Goal: Information Seeking & Learning: Learn about a topic

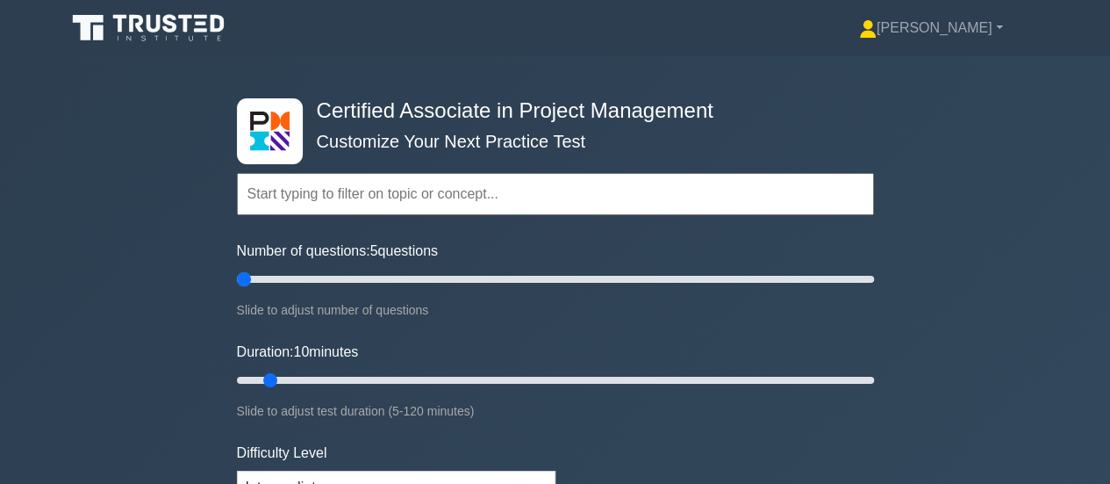
drag, startPoint x: 246, startPoint y: 278, endPoint x: 254, endPoint y: 280, distance: 8.9
type input "5"
click at [247, 278] on input "Number of questions: 5 questions" at bounding box center [555, 279] width 637 height 21
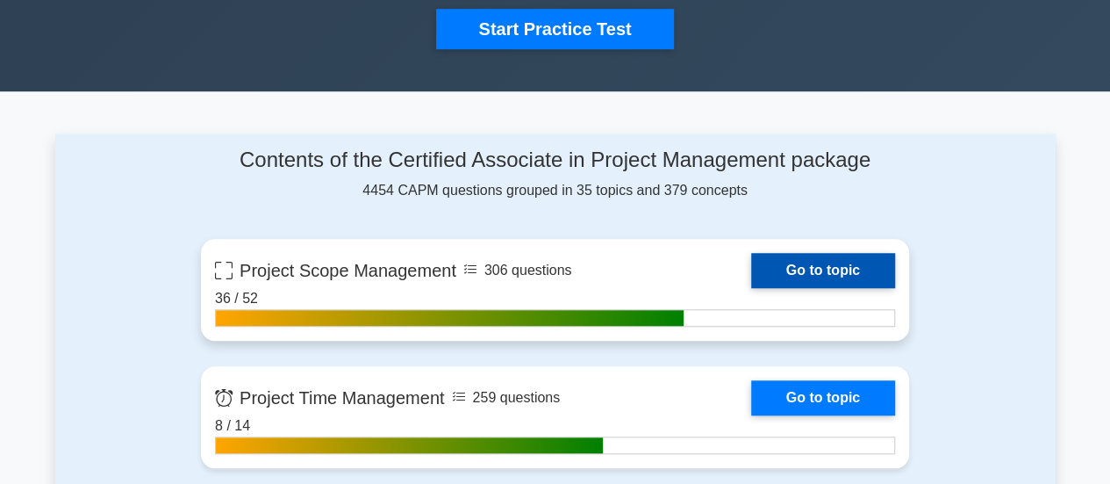
scroll to position [614, 0]
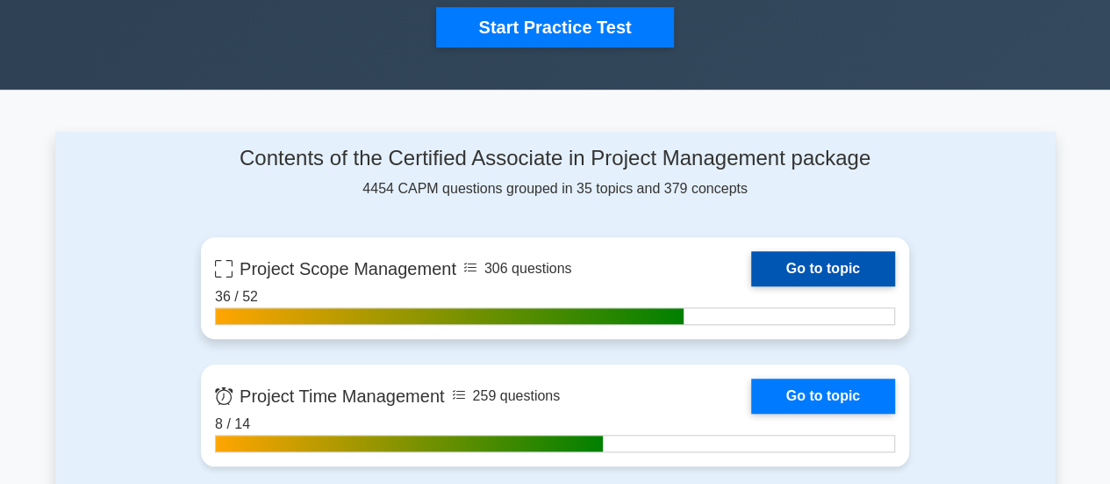
click at [806, 257] on link "Go to topic" at bounding box center [823, 268] width 144 height 35
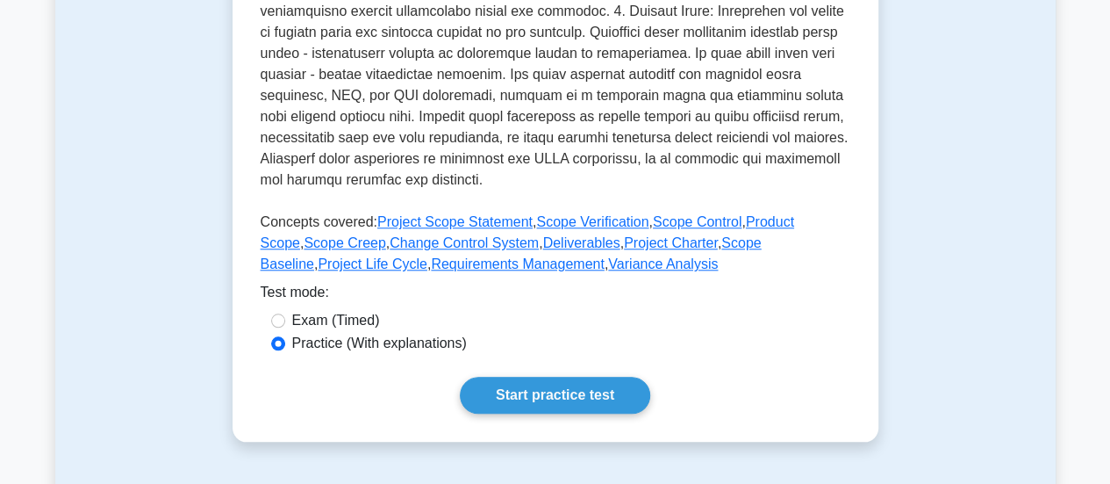
scroll to position [878, 0]
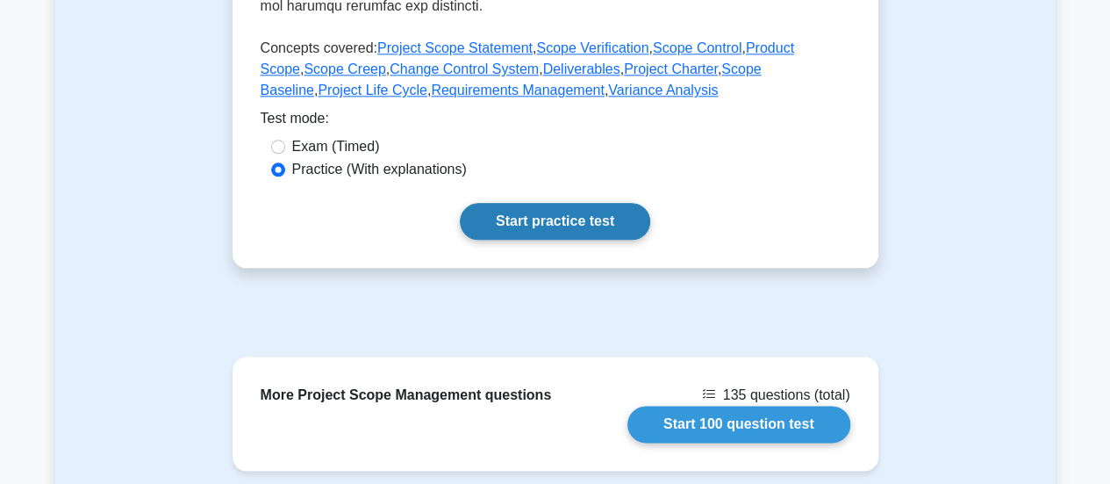
click at [558, 222] on link "Start practice test" at bounding box center [555, 221] width 190 height 37
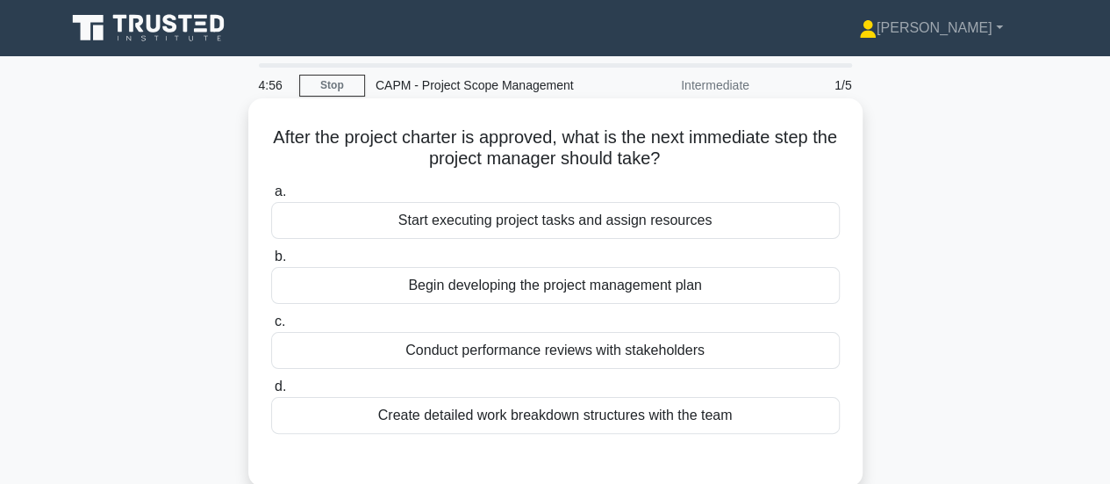
drag, startPoint x: 756, startPoint y: 239, endPoint x: 267, endPoint y: 136, distance: 500.3
click at [267, 136] on div "After the project charter is approved, what is the next immediate step the proj…" at bounding box center [555, 292] width 600 height 374
copy div "After the project charter is approved, what is the next immediate step the proj…"
click at [561, 284] on div "Begin developing the project management plan" at bounding box center [555, 285] width 569 height 37
click at [271, 262] on input "b. Begin developing the project management plan" at bounding box center [271, 256] width 0 height 11
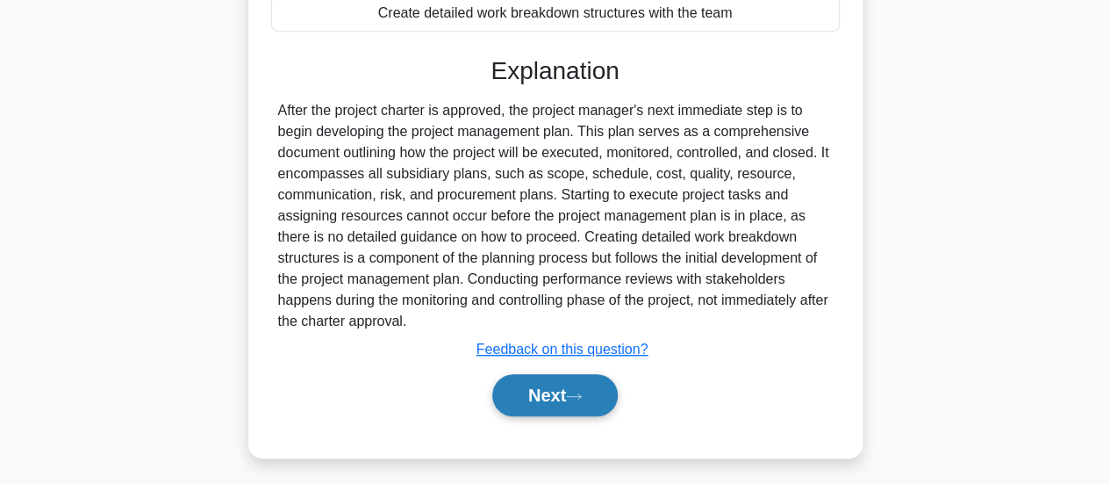
scroll to position [464, 0]
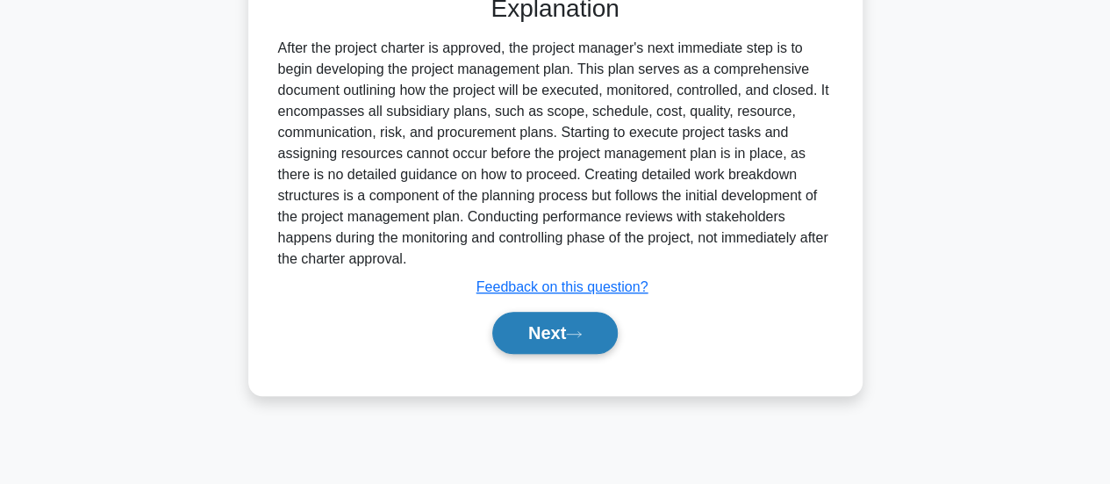
click at [544, 336] on button "Next" at bounding box center [554, 333] width 125 height 42
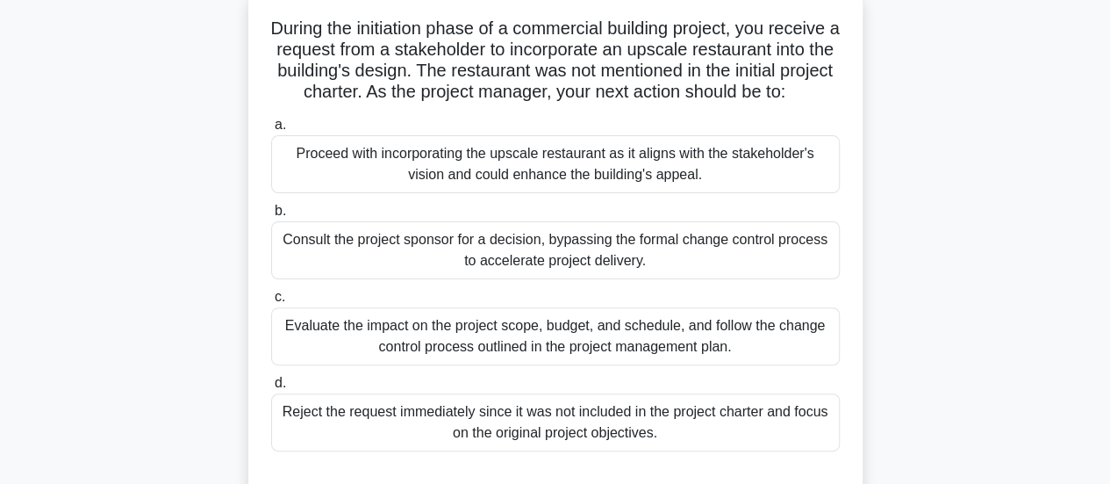
scroll to position [0, 0]
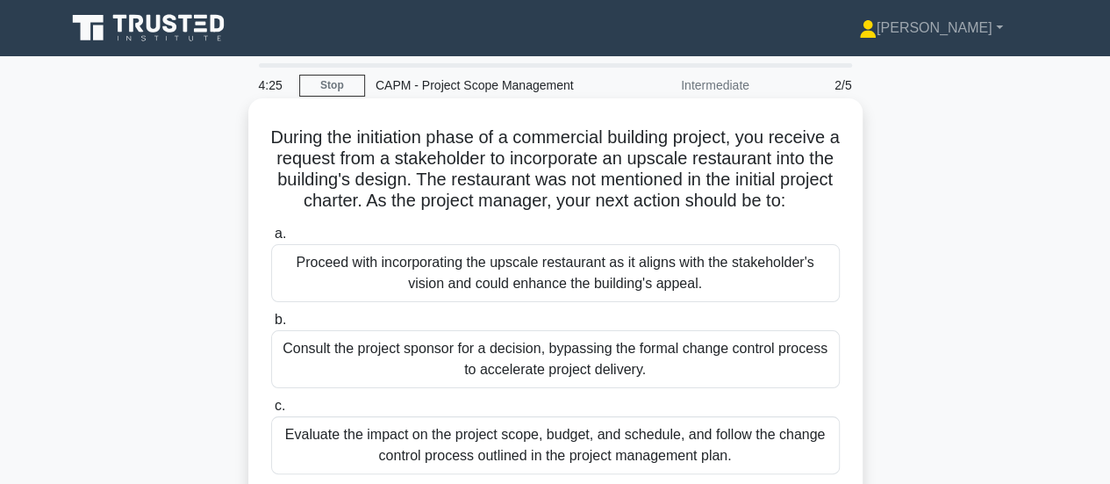
drag, startPoint x: 685, startPoint y: 450, endPoint x: 284, endPoint y: 120, distance: 519.4
click at [284, 120] on div "During the initiation phase of a commercial building project, you receive a req…" at bounding box center [555, 355] width 600 height 500
copy div "During the initiation phase of a commercial building project, you receive a req…"
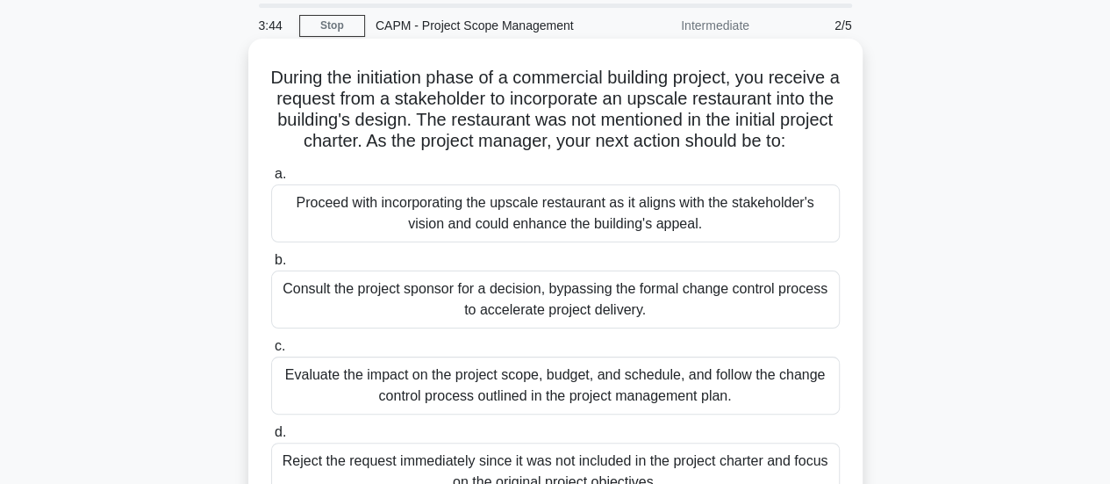
scroll to position [88, 0]
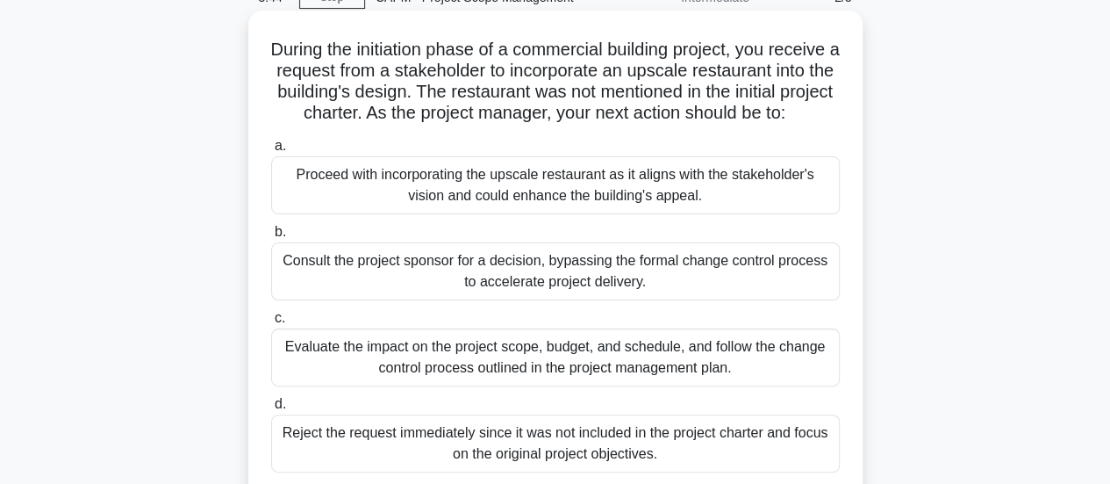
click at [502, 378] on div "Evaluate the impact on the project scope, budget, and schedule, and follow the …" at bounding box center [555, 357] width 569 height 58
click at [271, 324] on input "c. Evaluate the impact on the project scope, budget, and schedule, and follow t…" at bounding box center [271, 317] width 0 height 11
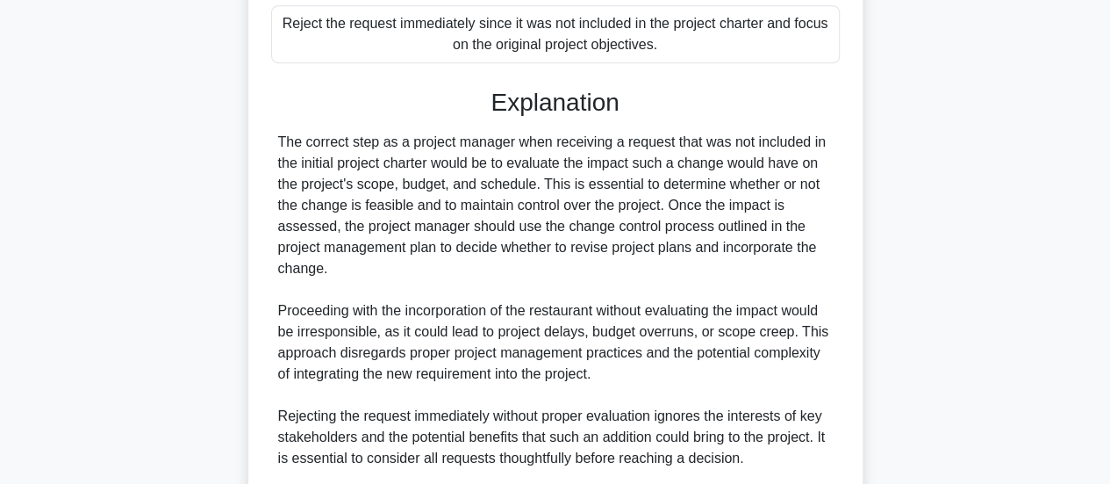
scroll to position [764, 0]
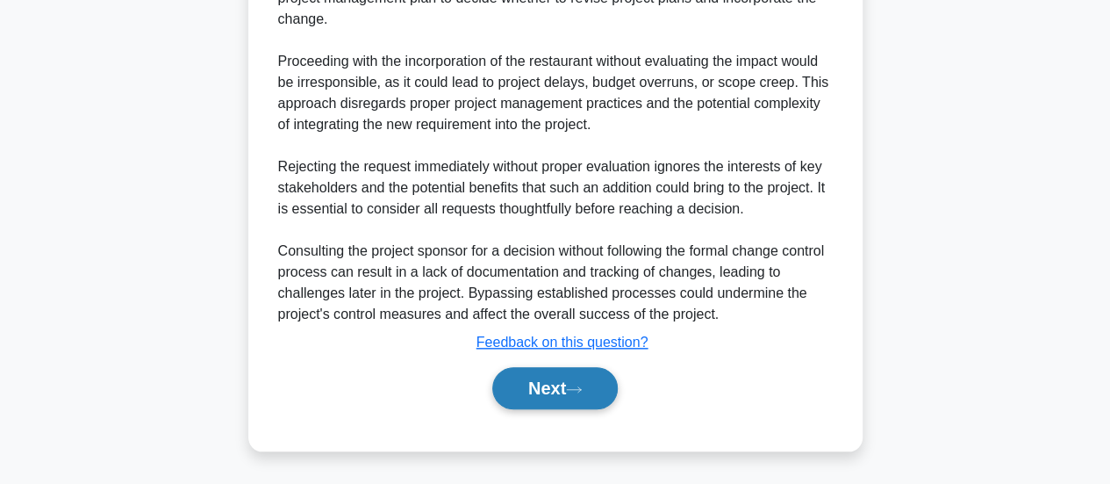
click at [553, 383] on button "Next" at bounding box center [554, 388] width 125 height 42
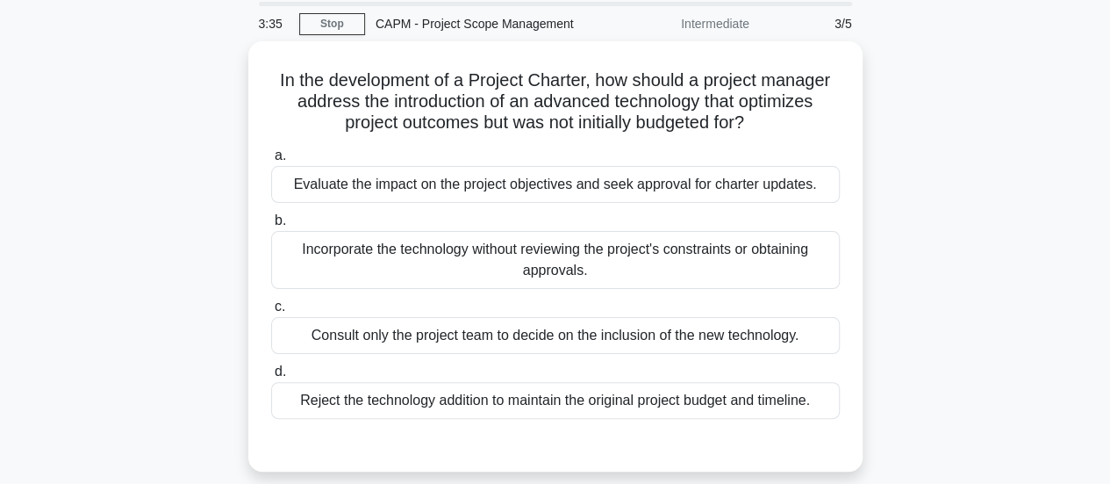
scroll to position [0, 0]
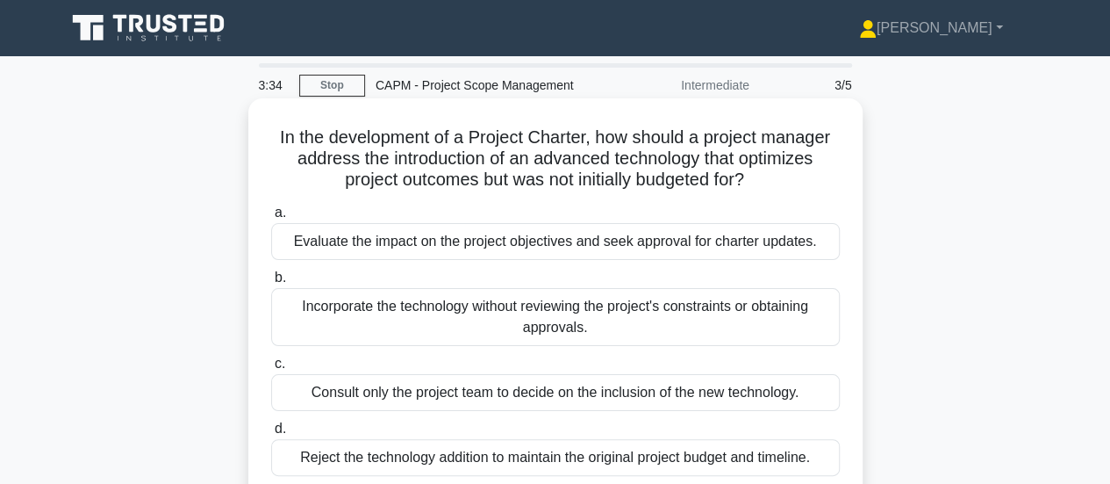
drag, startPoint x: 833, startPoint y: 355, endPoint x: 265, endPoint y: 111, distance: 618.0
click at [262, 116] on div "In the development of a Project Charter, how should a project manager address t…" at bounding box center [555, 313] width 600 height 416
copy div "In the development of a Project Charter, how should a project manager address t…"
click at [472, 240] on div "Evaluate the impact on the project objectives and seek approval for charter upd…" at bounding box center [555, 241] width 569 height 37
click at [271, 219] on input "a. Evaluate the impact on the project objectives and seek approval for charter …" at bounding box center [271, 212] width 0 height 11
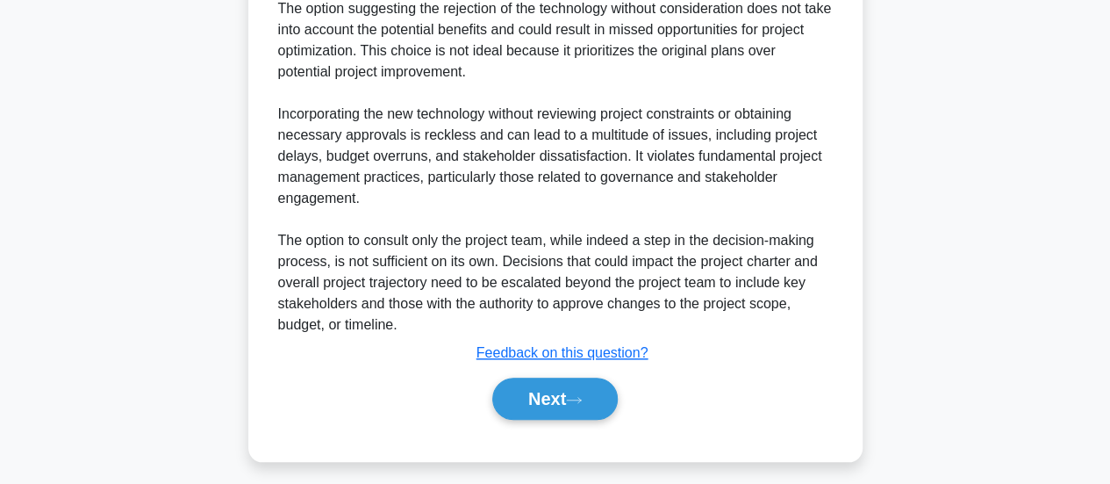
scroll to position [722, 0]
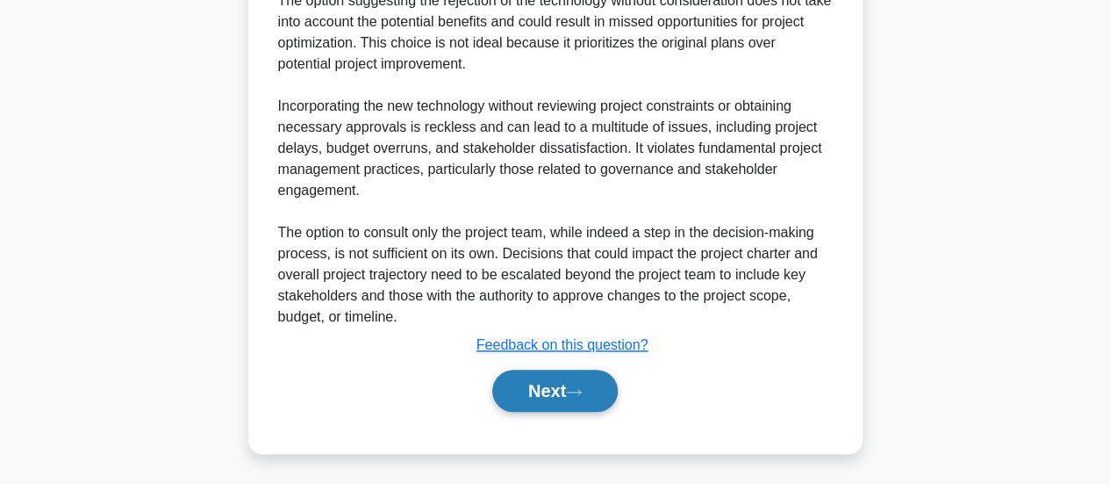
click at [531, 383] on button "Next" at bounding box center [554, 390] width 125 height 42
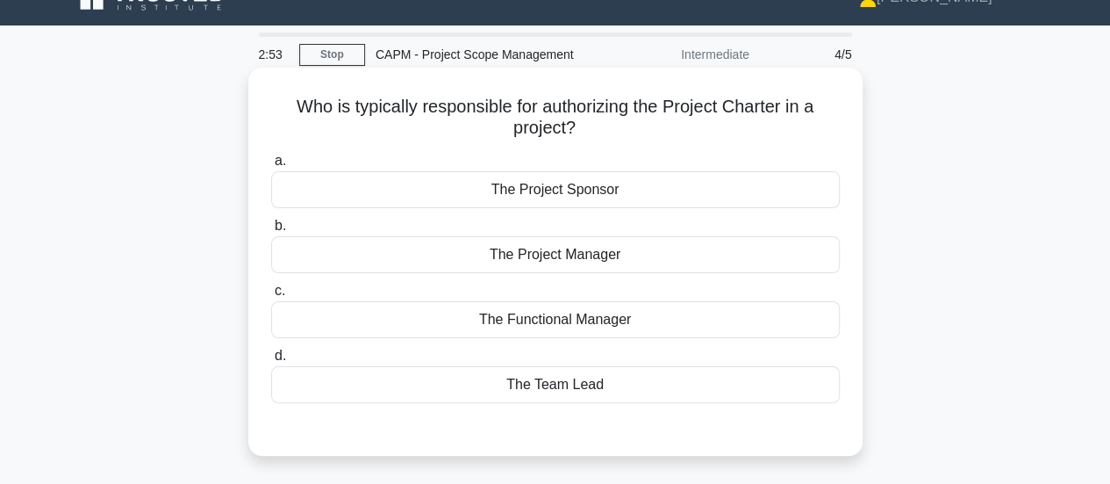
scroll to position [25, 0]
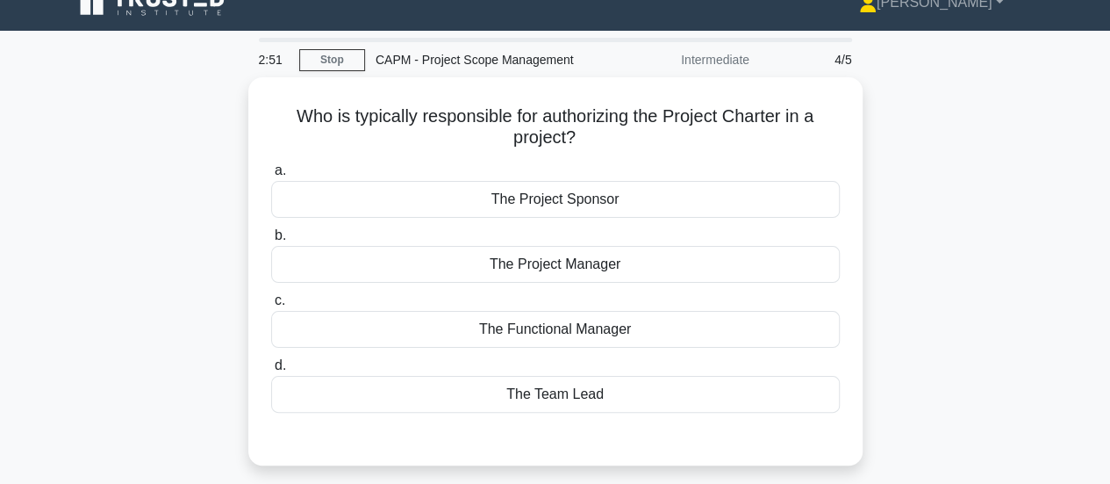
drag, startPoint x: 669, startPoint y: 394, endPoint x: 225, endPoint y: 113, distance: 525.4
click at [225, 113] on div "Who is typically responsible for authorizing the Project Charter in a project? …" at bounding box center [555, 281] width 1000 height 409
copy div "Who is typically responsible for authorizing the Project Charter in a project? …"
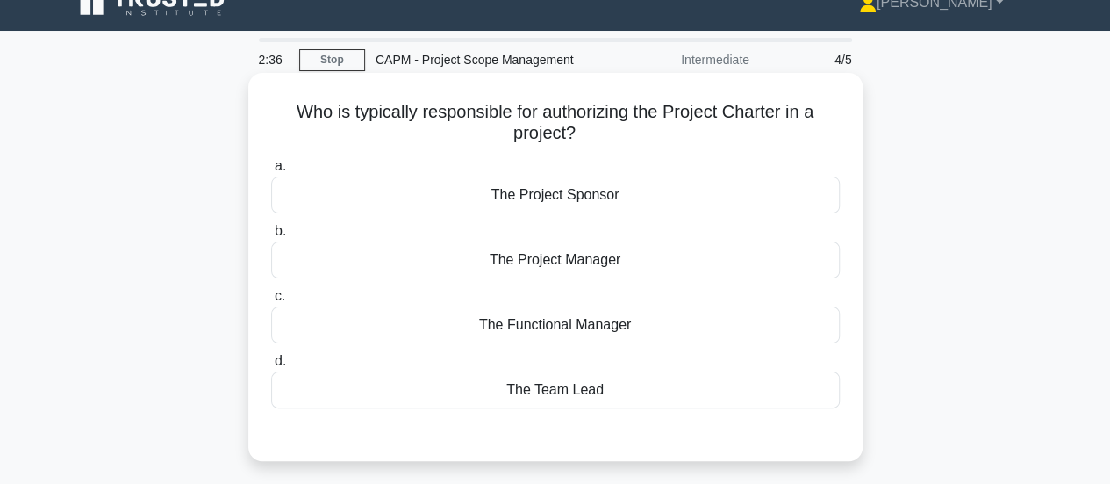
click at [535, 197] on div "The Project Sponsor" at bounding box center [555, 194] width 569 height 37
click at [271, 172] on input "a. The Project Sponsor" at bounding box center [271, 166] width 0 height 11
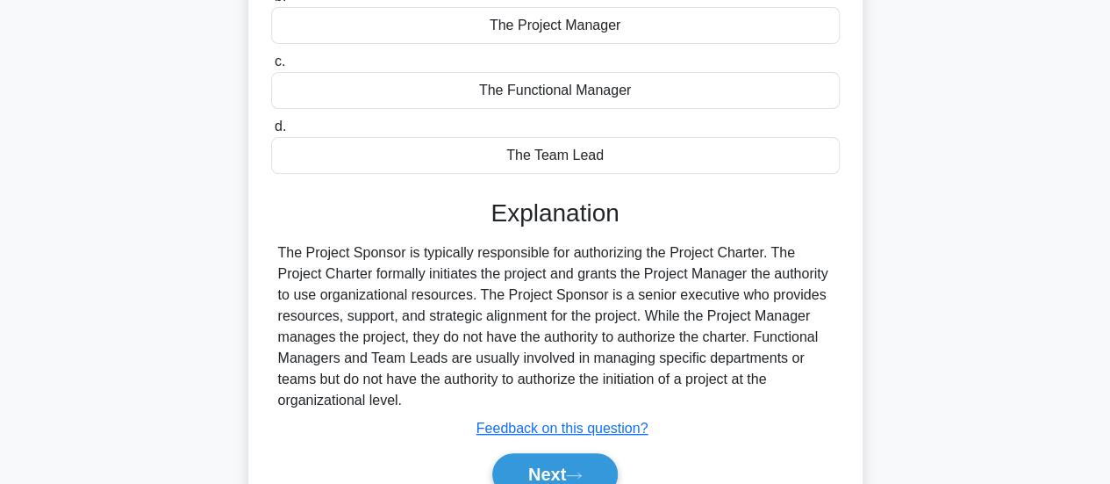
scroll to position [464, 0]
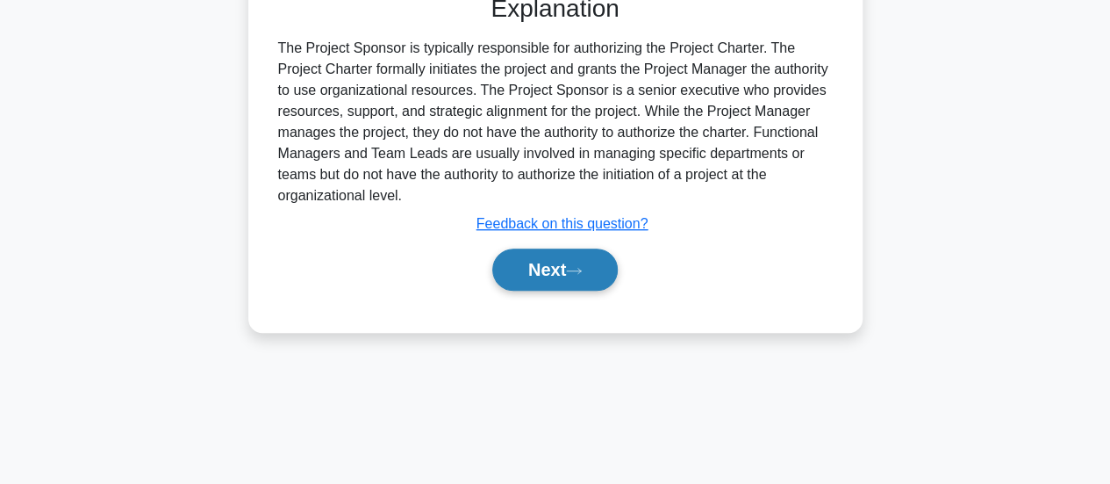
click at [553, 276] on button "Next" at bounding box center [554, 269] width 125 height 42
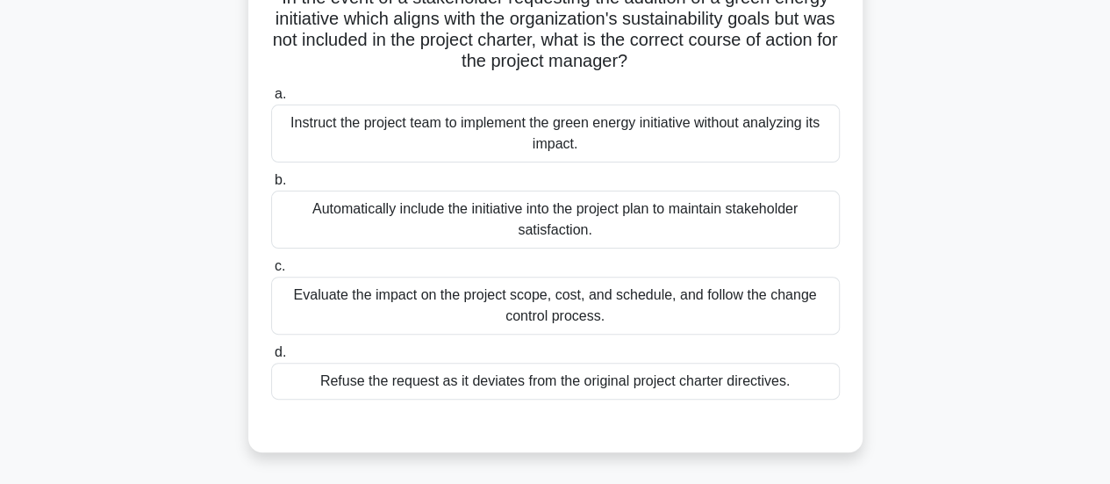
scroll to position [0, 0]
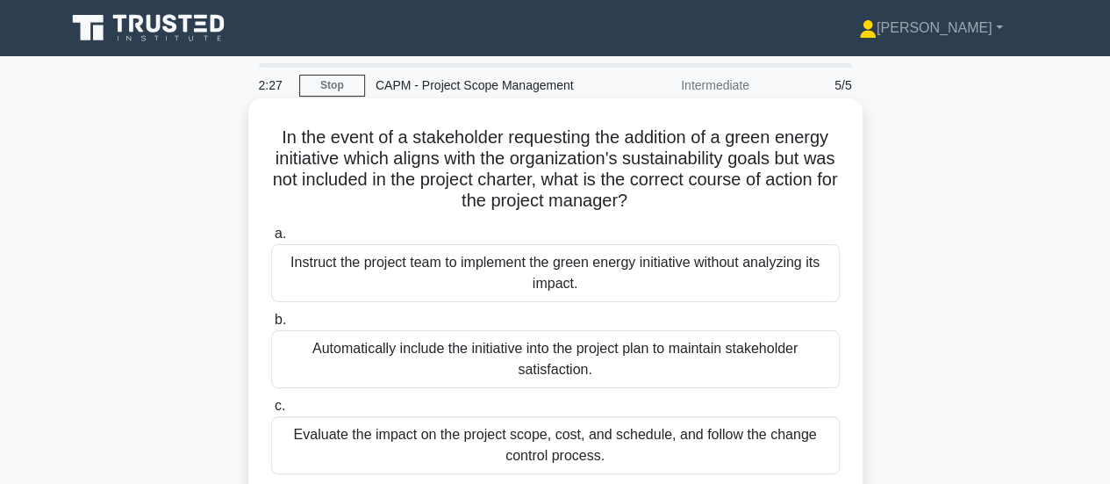
drag, startPoint x: 800, startPoint y: 322, endPoint x: 253, endPoint y: 138, distance: 577.8
click at [253, 138] on div "In the event of a stakeholder requesting the addition of a green energy initiat…" at bounding box center [555, 344] width 614 height 493
copy div "In the event of a stakeholder requesting the addition of a green energy initiat…"
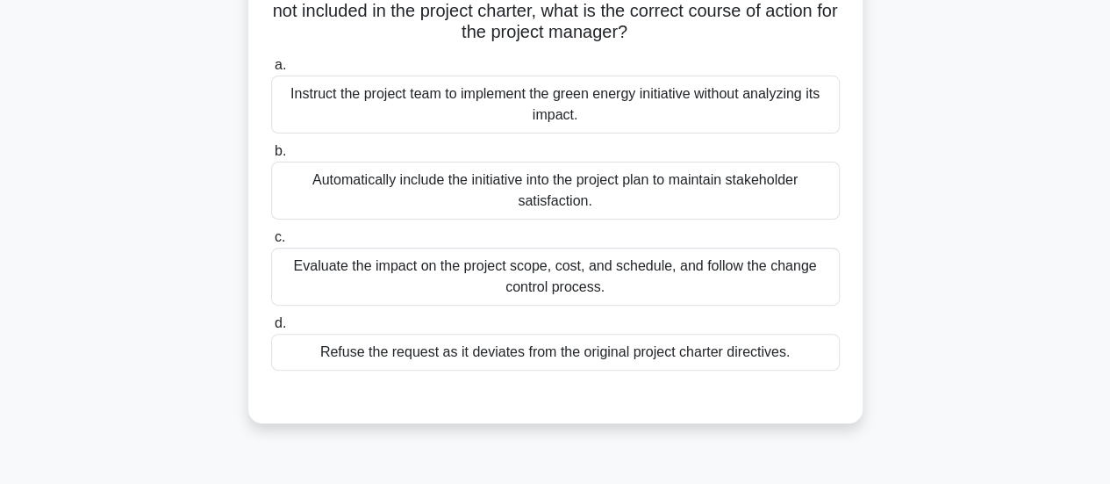
scroll to position [176, 0]
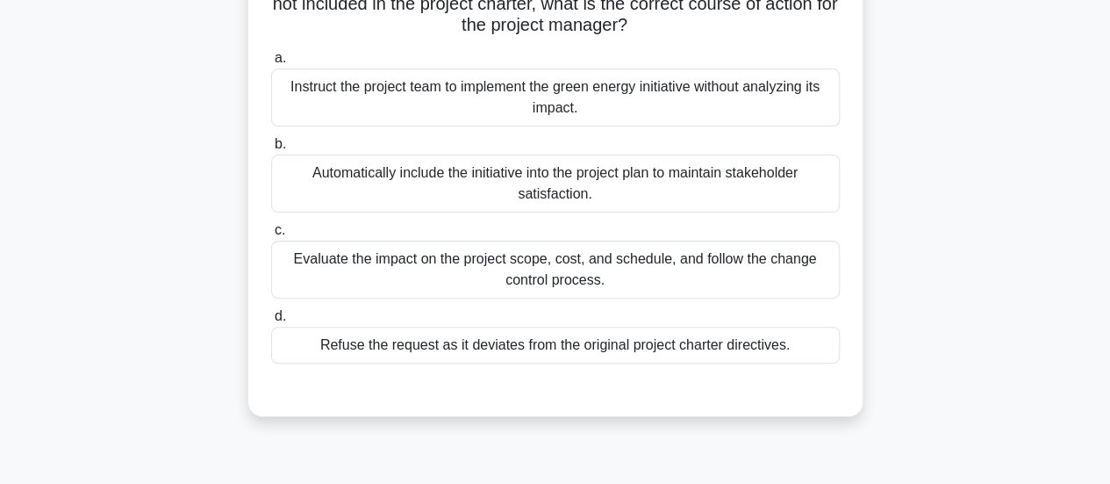
click at [521, 264] on div "Evaluate the impact on the project scope, cost, and schedule, and follow the ch…" at bounding box center [555, 269] width 569 height 58
click at [271, 236] on input "c. Evaluate the impact on the project scope, cost, and schedule, and follow the…" at bounding box center [271, 230] width 0 height 11
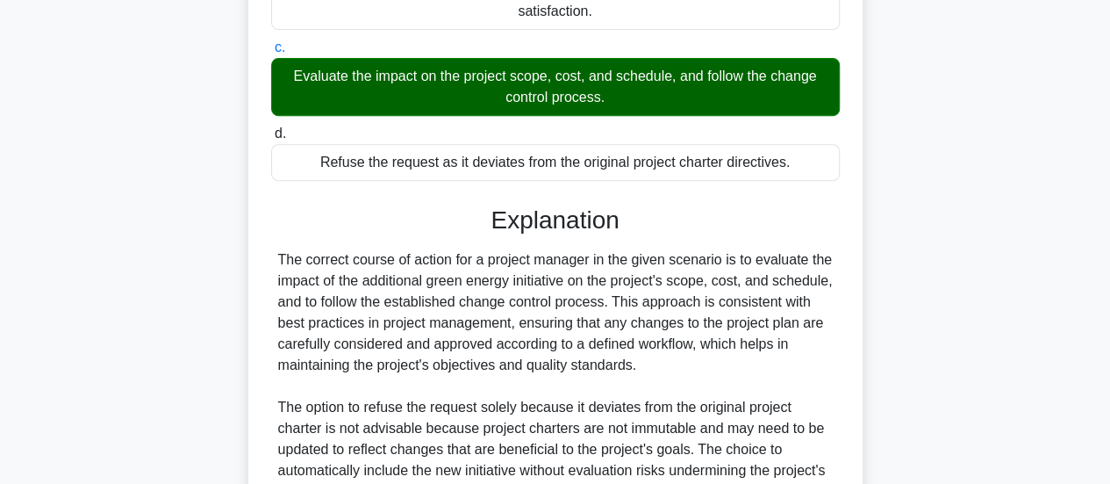
scroll to position [596, 0]
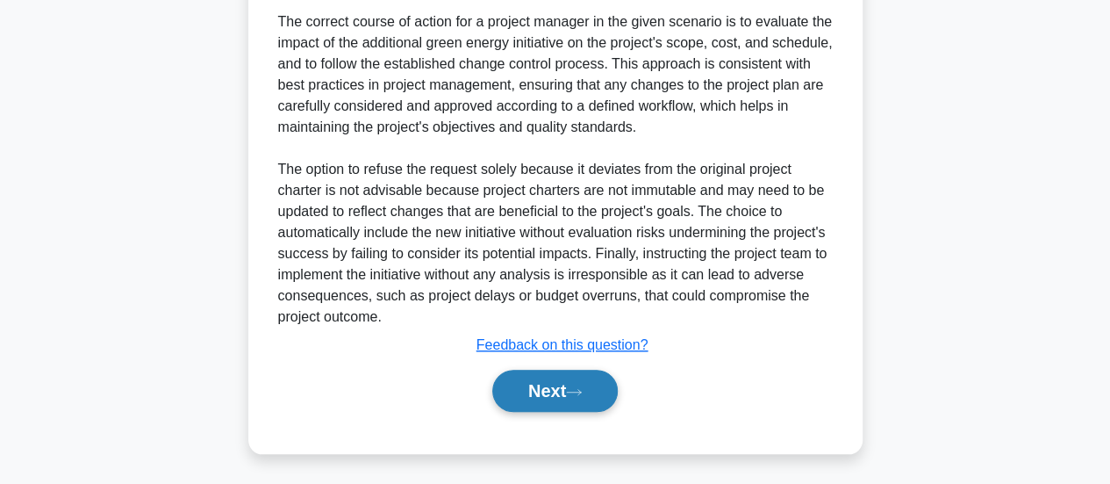
click at [544, 391] on button "Next" at bounding box center [554, 390] width 125 height 42
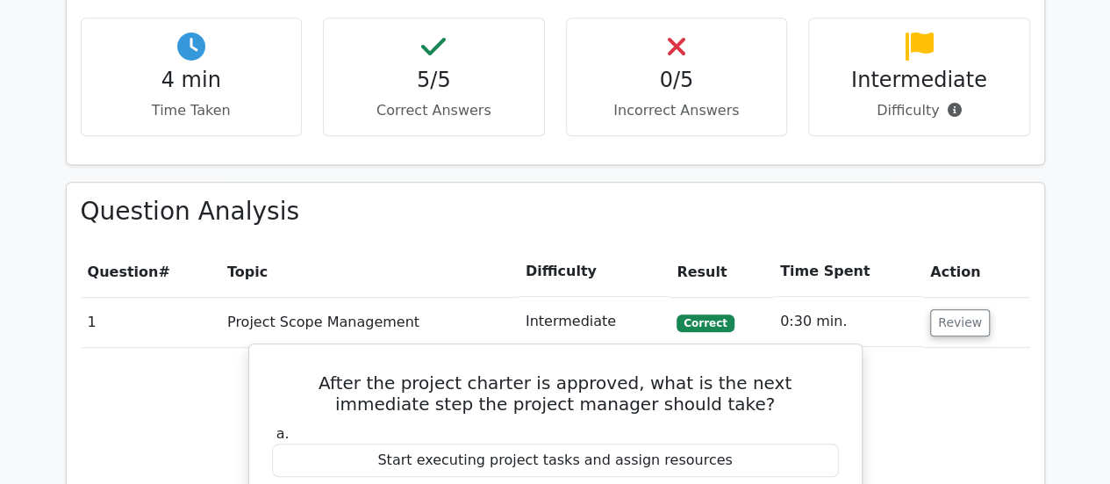
scroll to position [790, 0]
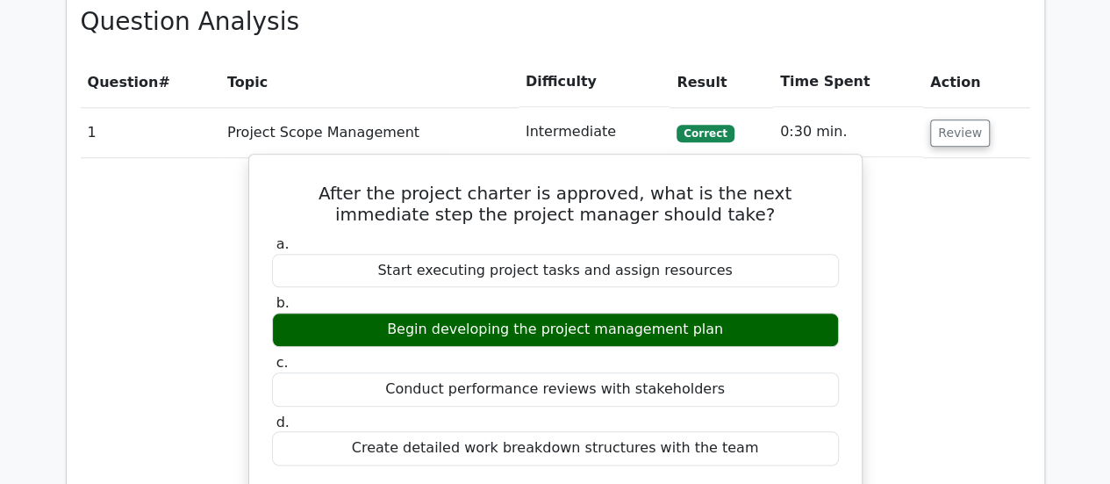
click at [839, 317] on div "b. Begin developing the project management plan" at bounding box center [556, 320] width 588 height 53
click at [844, 326] on div "b. Begin developing the project management plan" at bounding box center [556, 320] width 588 height 53
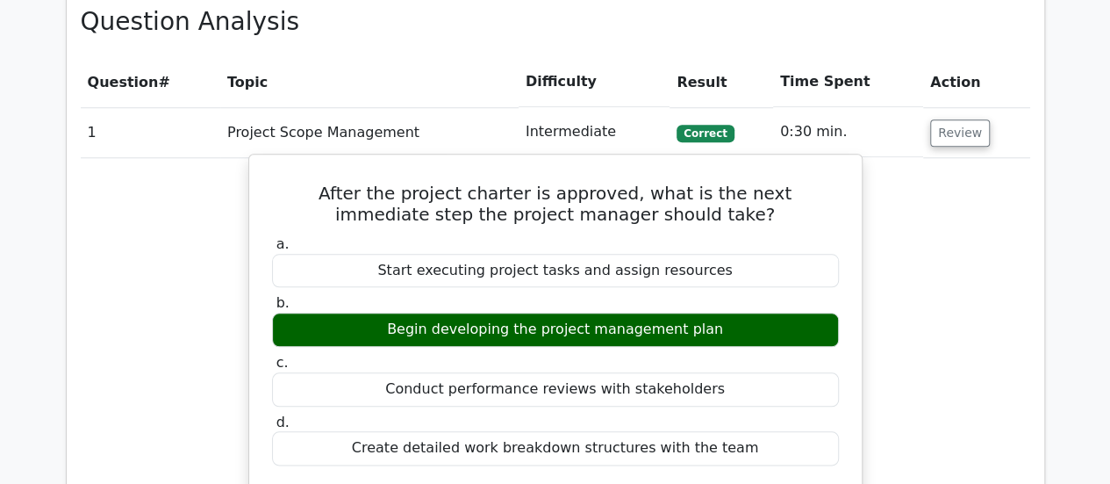
click at [845, 323] on div "b. Begin developing the project management plan" at bounding box center [556, 320] width 588 height 53
click at [806, 341] on div "Begin developing the project management plan" at bounding box center [555, 329] width 567 height 34
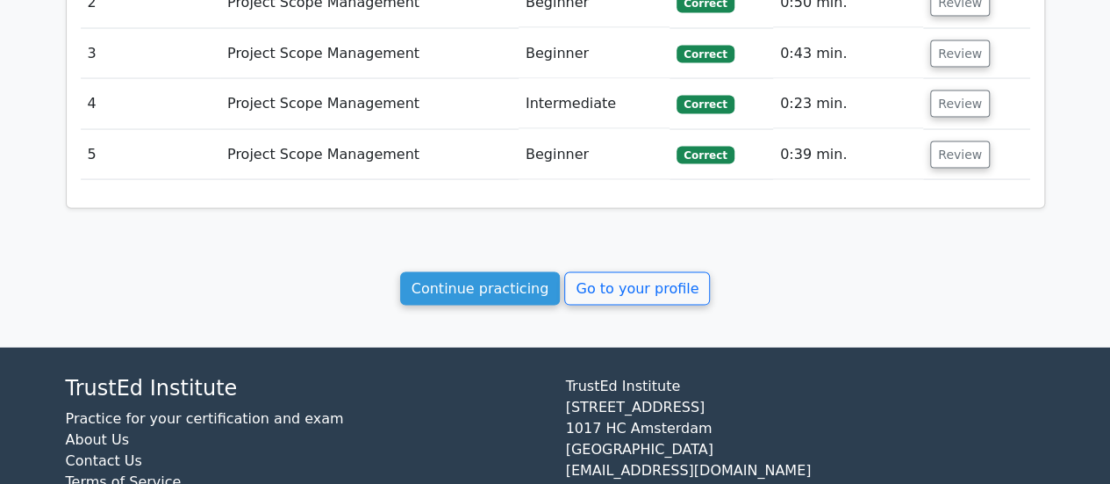
scroll to position [1781, 0]
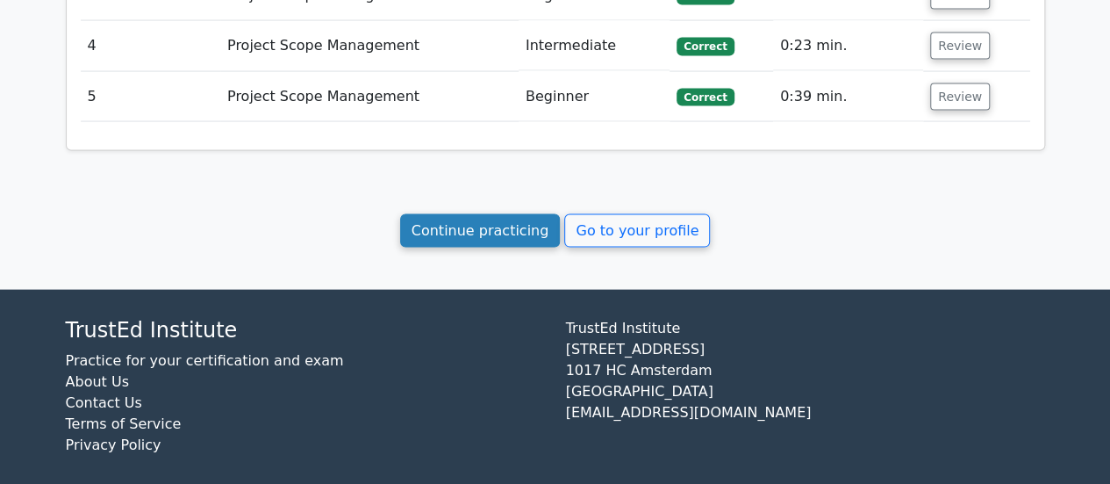
click at [488, 215] on link "Continue practicing" at bounding box center [480, 230] width 161 height 33
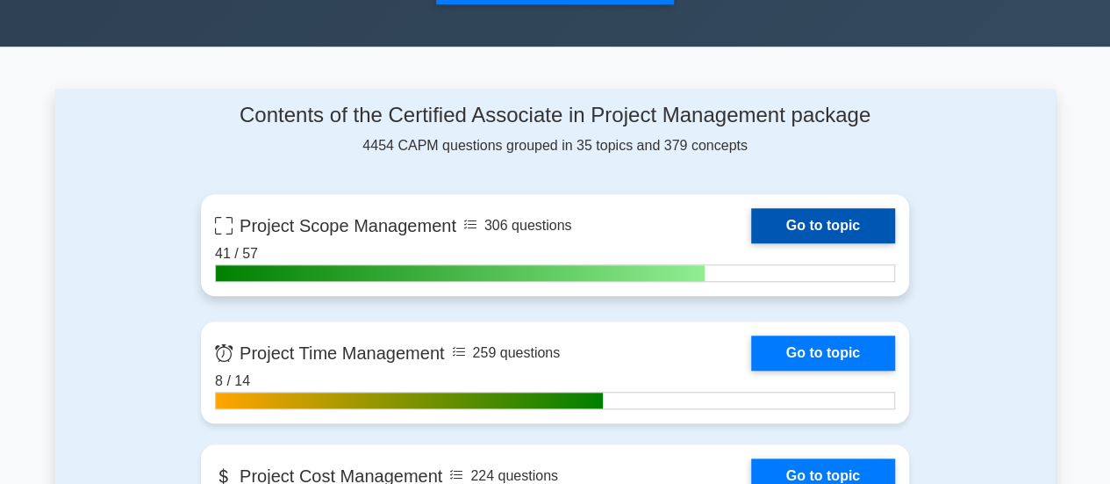
scroll to position [702, 0]
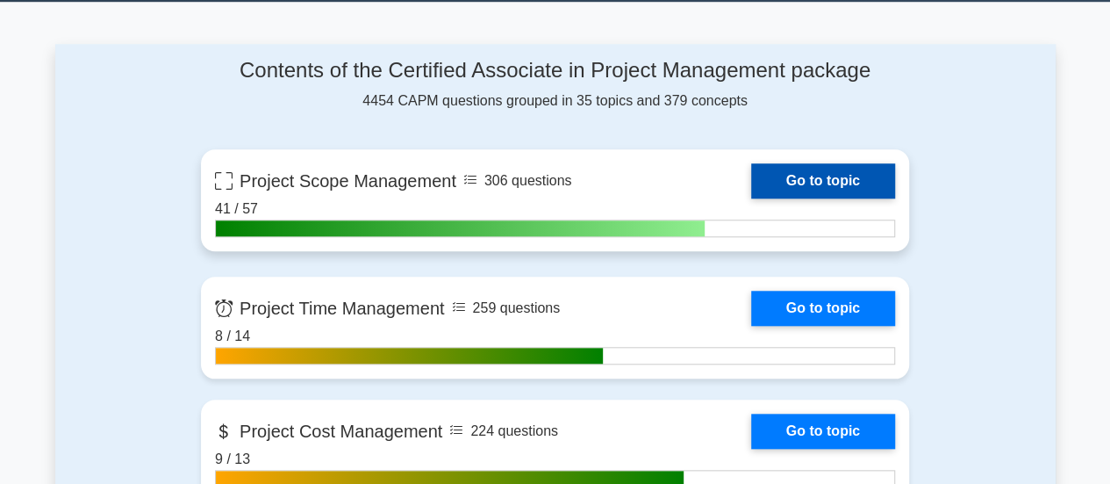
click at [825, 170] on link "Go to topic" at bounding box center [823, 180] width 144 height 35
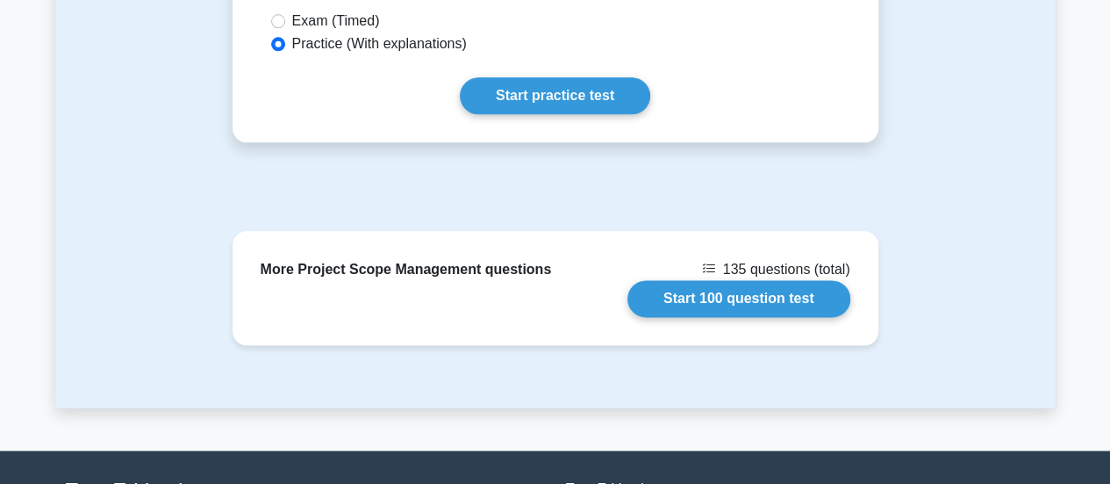
scroll to position [965, 0]
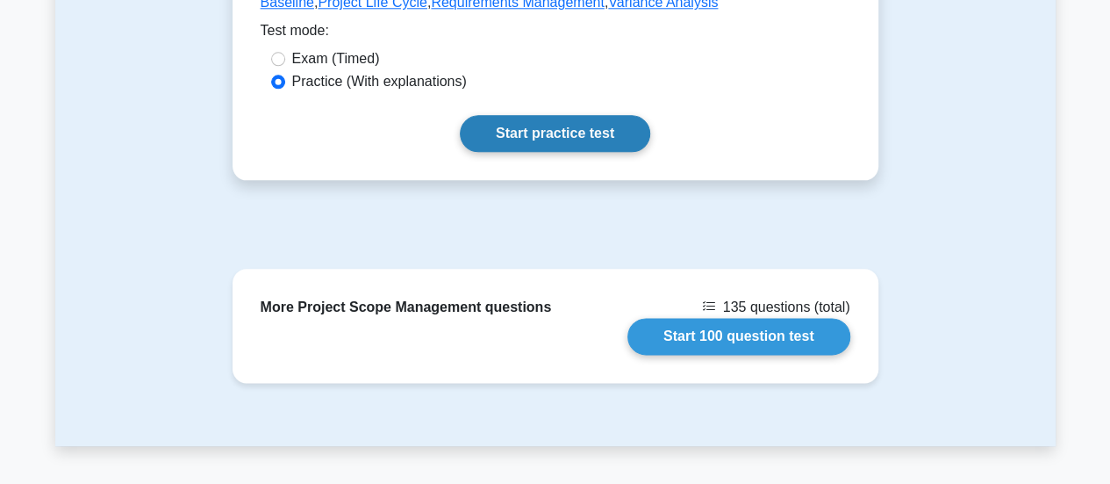
click at [541, 122] on link "Start practice test" at bounding box center [555, 133] width 190 height 37
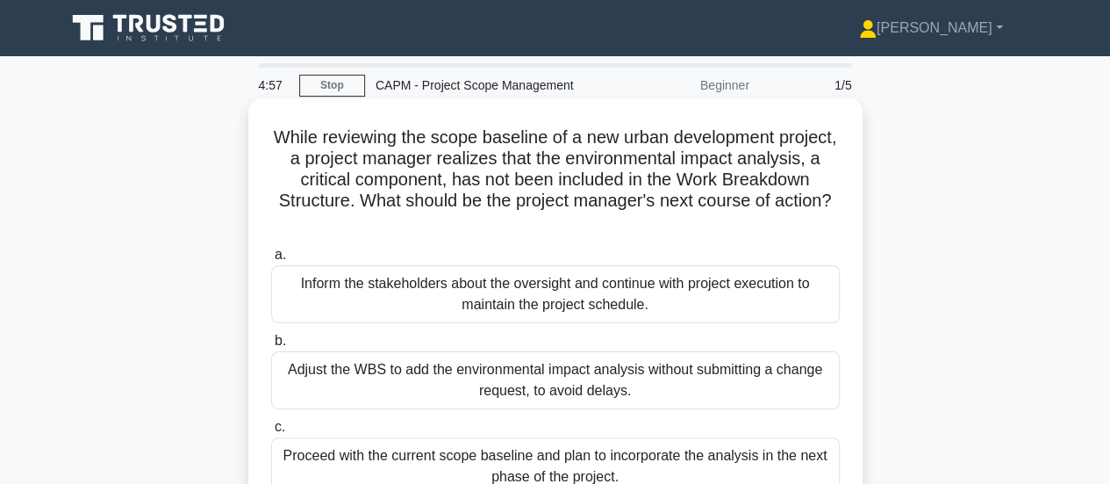
drag, startPoint x: 624, startPoint y: 300, endPoint x: 268, endPoint y: 137, distance: 391.9
click at [268, 137] on div "While reviewing the scope baseline of a new urban development project, a projec…" at bounding box center [555, 365] width 600 height 521
copy div "While reviewing the scope baseline of a new urban development project, a projec…"
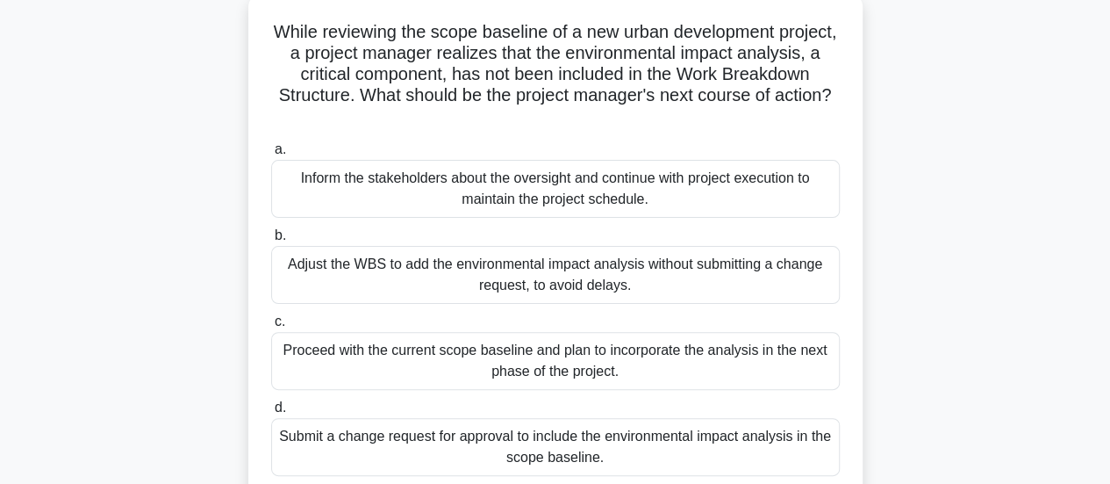
scroll to position [176, 0]
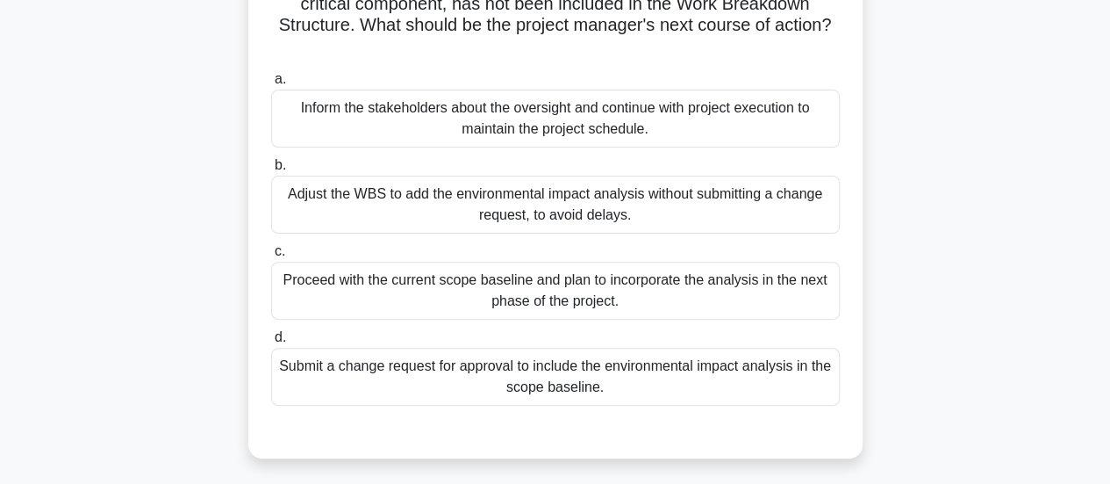
click at [573, 376] on div "Submit a change request for approval to include the environmental impact analys…" at bounding box center [555, 377] width 569 height 58
click at [271, 343] on input "d. Submit a change request for approval to include the environmental impact ana…" at bounding box center [271, 337] width 0 height 11
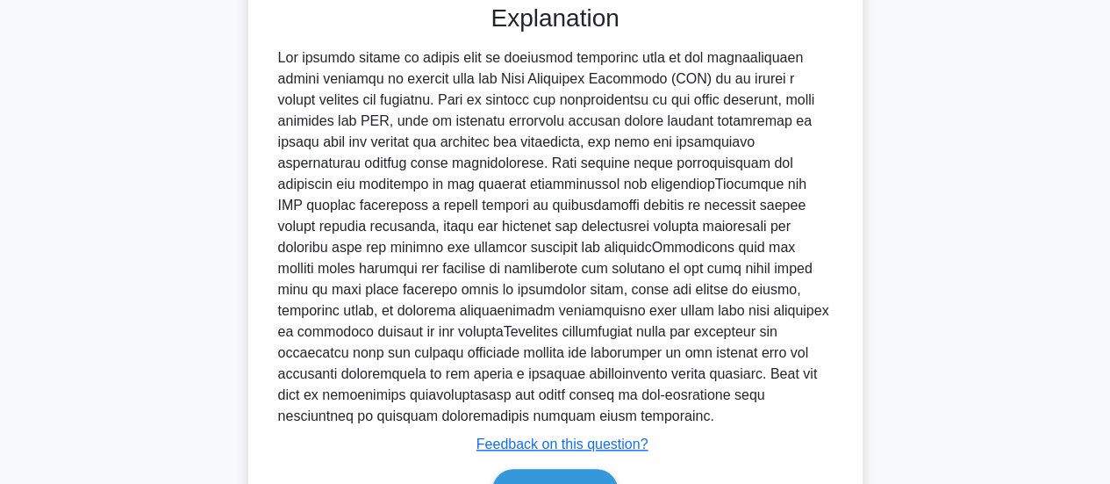
scroll to position [701, 0]
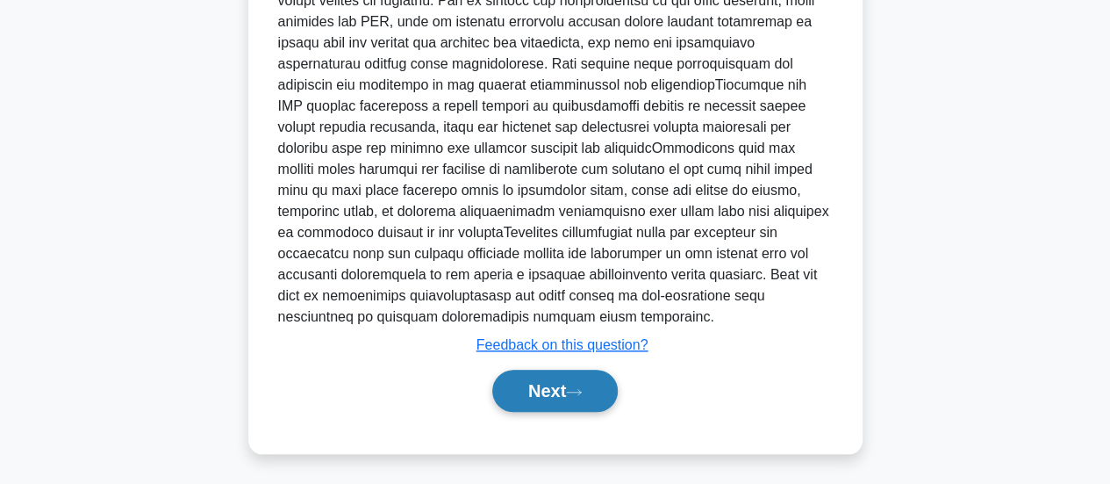
click at [576, 387] on icon at bounding box center [574, 392] width 16 height 10
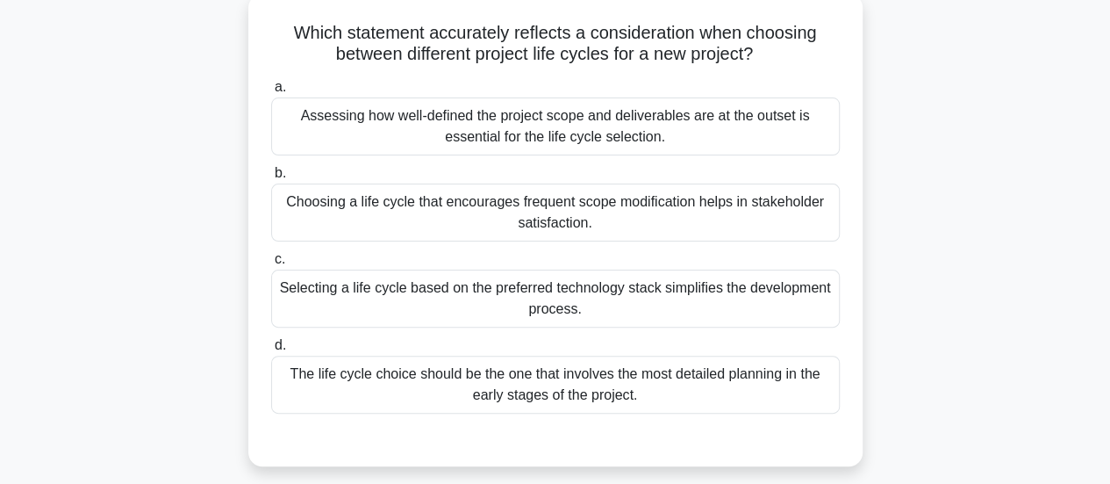
scroll to position [0, 0]
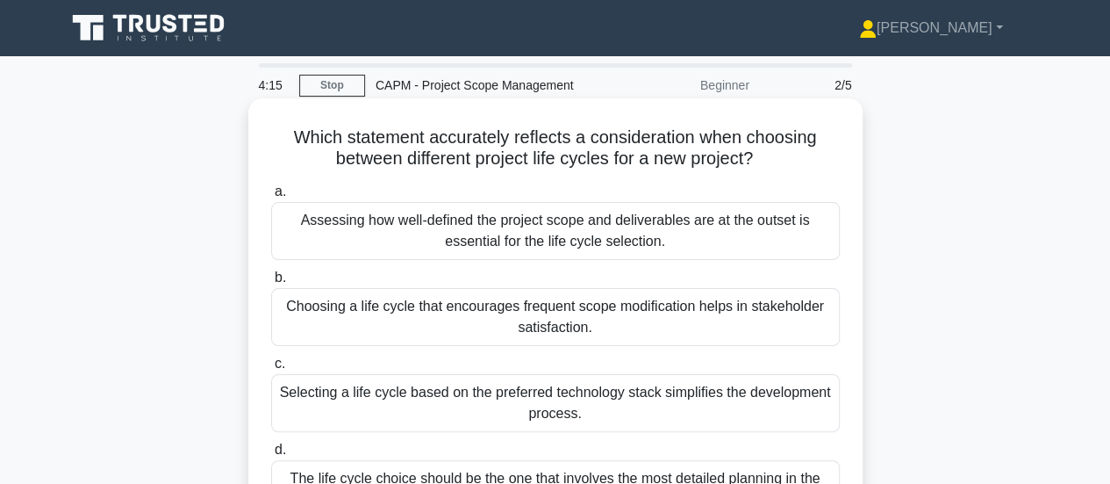
drag, startPoint x: 688, startPoint y: 308, endPoint x: 283, endPoint y: 136, distance: 440.4
click at [283, 136] on div "Which statement accurately reflects a consideration when choosing between diffe…" at bounding box center [555, 334] width 600 height 458
copy div "Which statement accurately reflects a consideration when choosing between diffe…"
click at [533, 241] on div "Assessing how well-defined the project scope and deliverables are at the outset…" at bounding box center [555, 231] width 569 height 58
click at [271, 197] on input "a. Assessing how well-defined the project scope and deliverables are at the out…" at bounding box center [271, 191] width 0 height 11
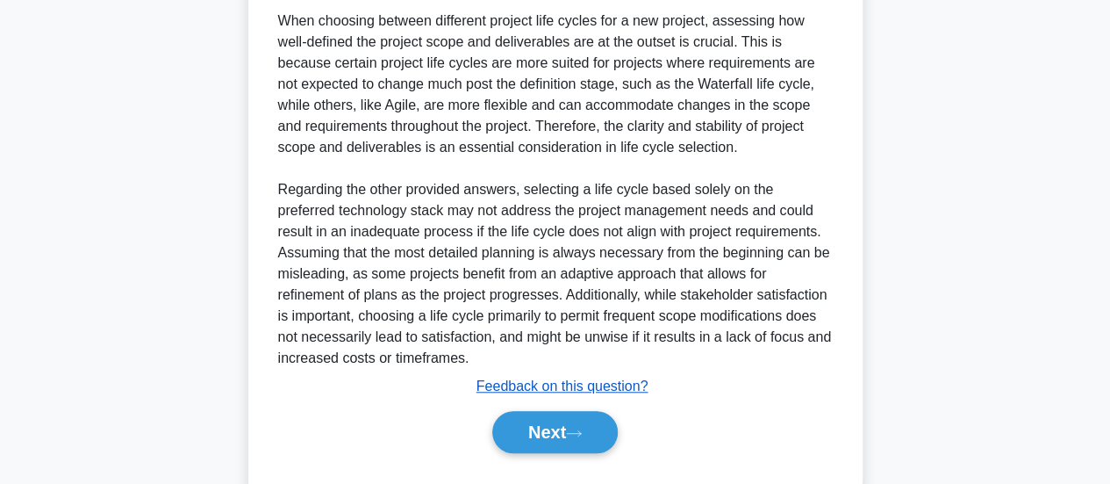
scroll to position [617, 0]
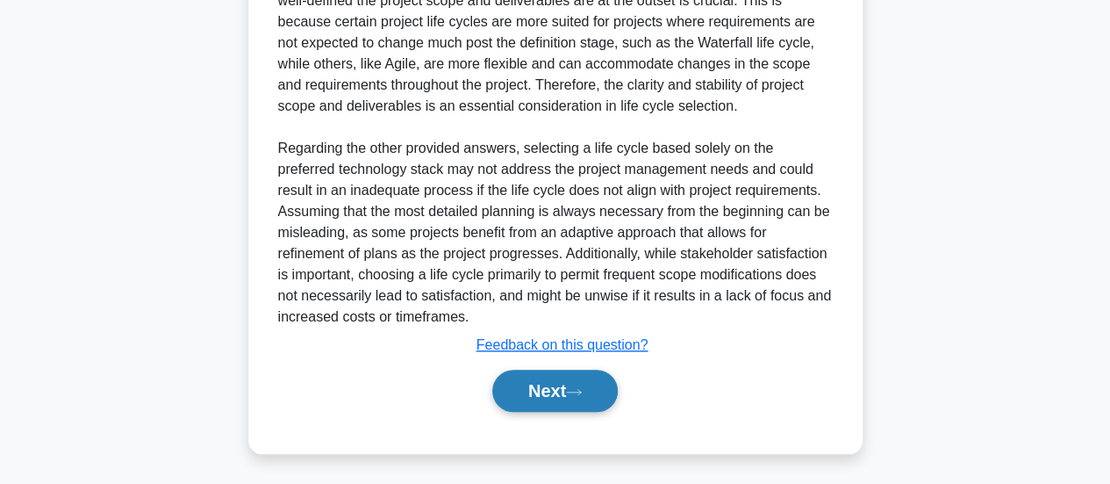
click at [546, 391] on button "Next" at bounding box center [554, 390] width 125 height 42
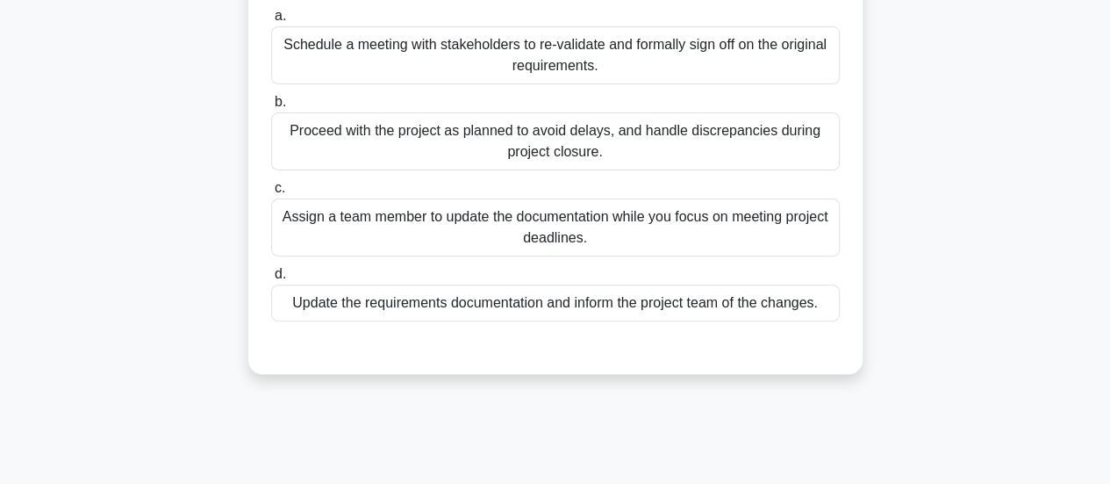
scroll to position [0, 0]
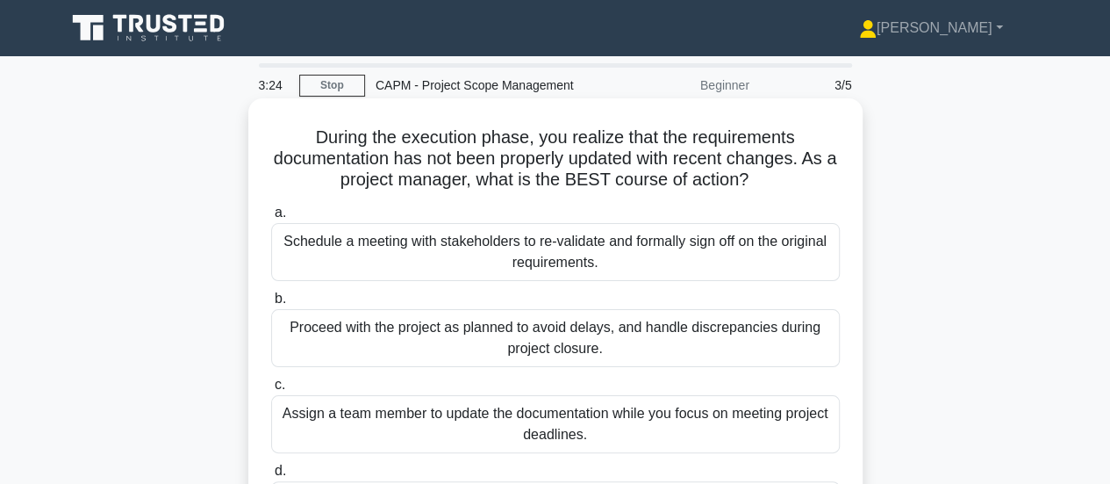
drag, startPoint x: 825, startPoint y: 301, endPoint x: 276, endPoint y: 133, distance: 574.6
click at [276, 133] on div "During the execution phase, you realize that the requirements documentation has…" at bounding box center [555, 334] width 600 height 458
copy div "During the execution phase, you realize that the requirements documentation has…"
click at [627, 243] on div "Schedule a meeting with stakeholders to re-validate and formally sign off on th…" at bounding box center [555, 252] width 569 height 58
click at [271, 219] on input "a. Schedule a meeting with stakeholders to re-validate and formally sign off on…" at bounding box center [271, 212] width 0 height 11
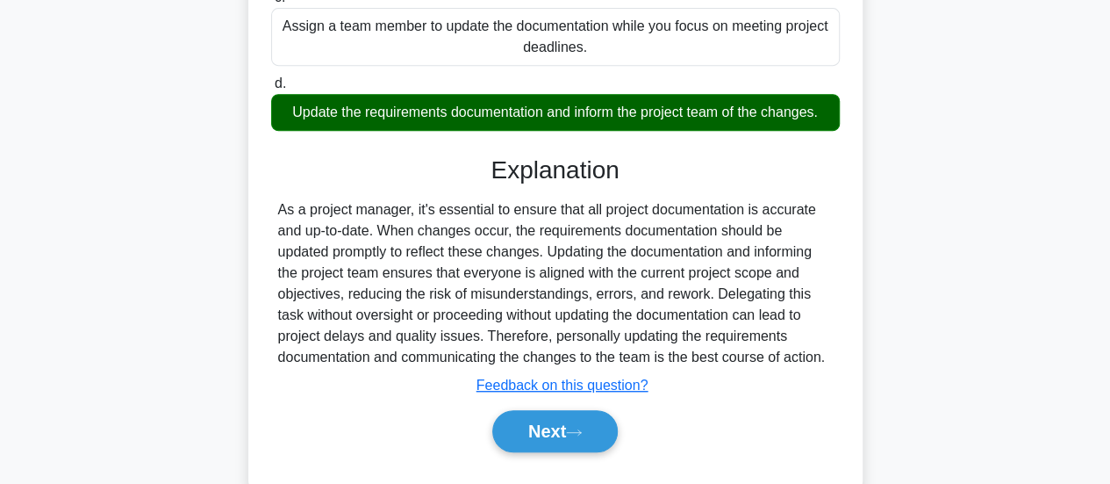
scroll to position [464, 0]
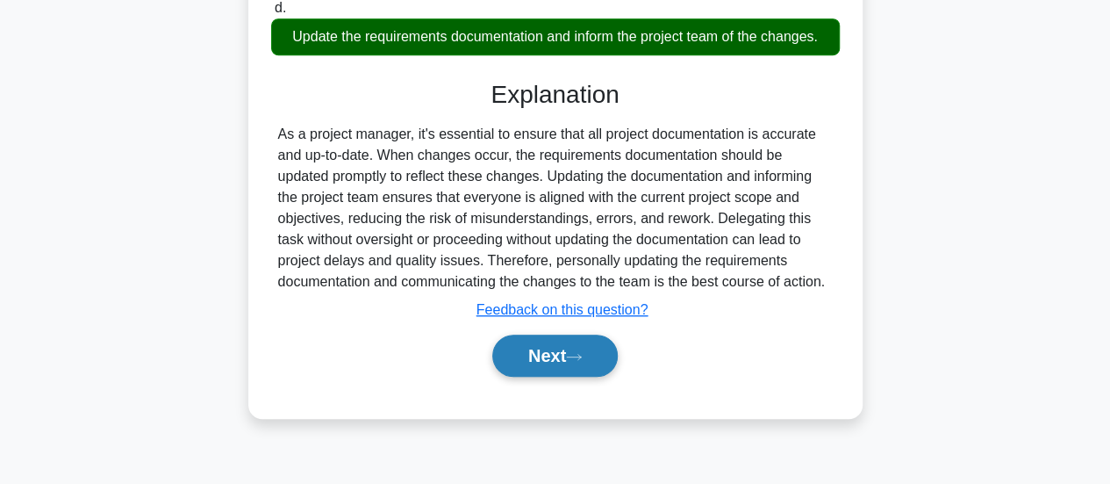
click at [572, 362] on button "Next" at bounding box center [554, 355] width 125 height 42
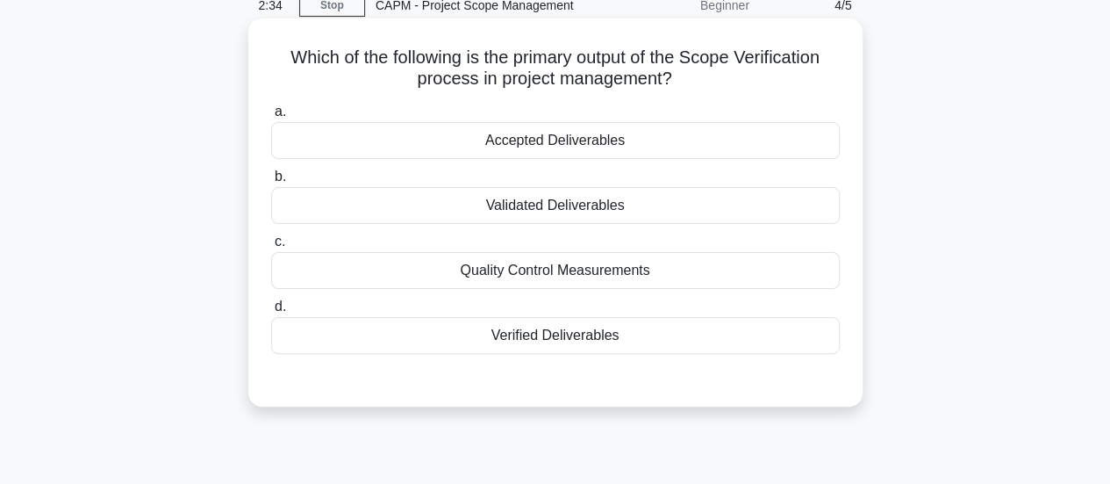
scroll to position [25, 0]
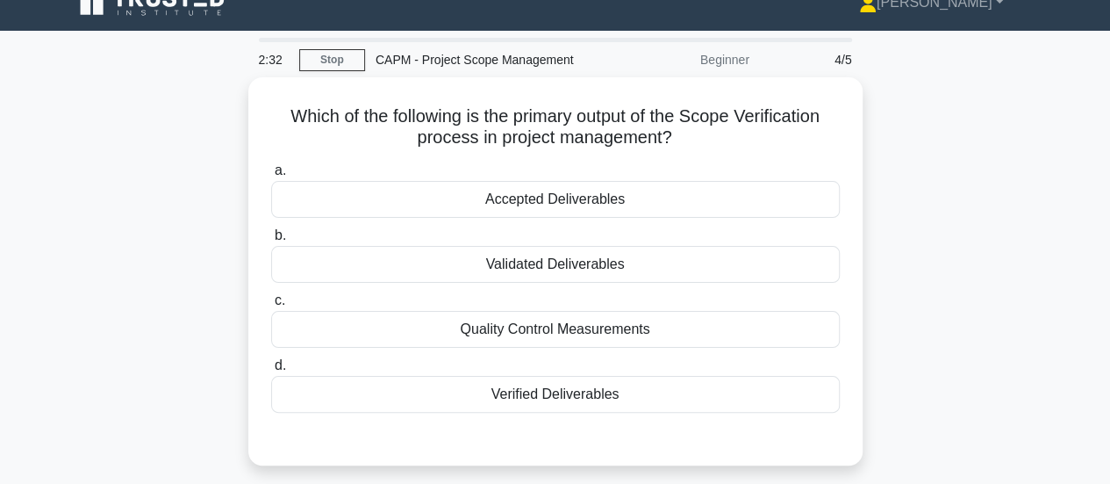
copy div "2:33 Stop CAPM - Project Scope Management Beginner 4/5 Which of the following i…"
drag, startPoint x: 658, startPoint y: 369, endPoint x: 209, endPoint y: 64, distance: 543.3
click at [204, 61] on div "2:32 Stop CAPM - Project Scope Management Beginner 4/5 Which of the following i…" at bounding box center [555, 477] width 1000 height 878
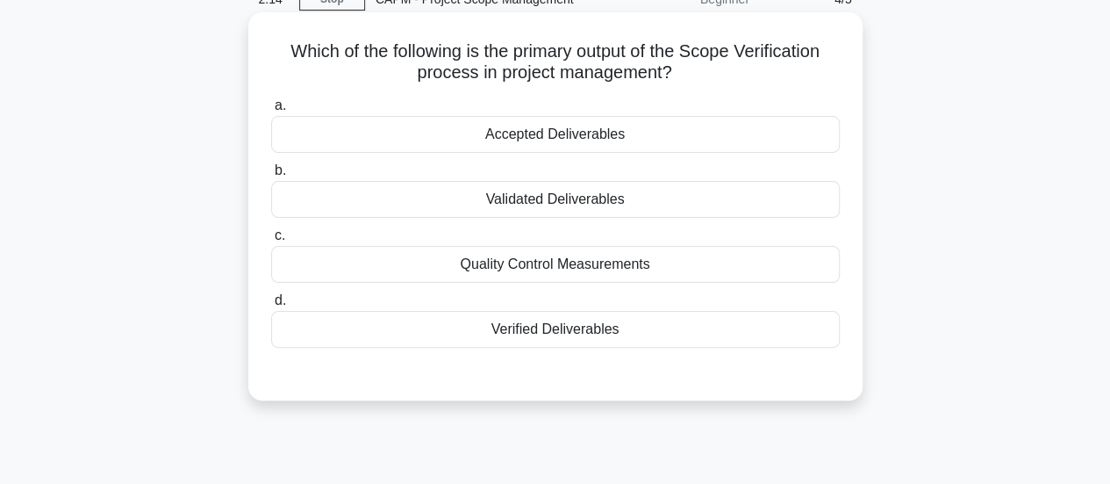
scroll to position [113, 0]
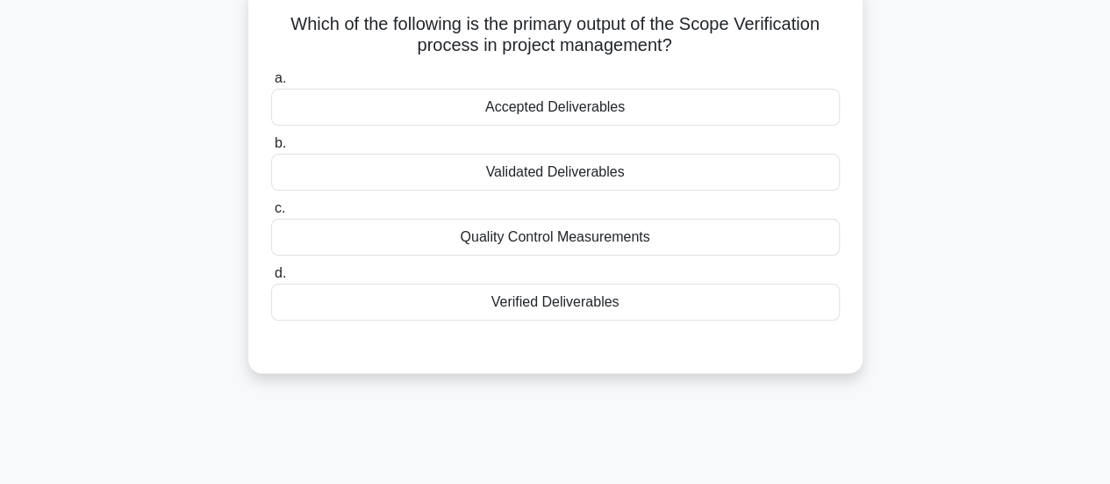
drag, startPoint x: 662, startPoint y: 305, endPoint x: 456, endPoint y: 311, distance: 205.4
click at [456, 311] on div "Verified Deliverables" at bounding box center [555, 301] width 569 height 37
copy div "Verified Deliverables"
click at [573, 301] on div "Verified Deliverables" at bounding box center [555, 301] width 569 height 37
click at [271, 279] on input "d. Verified Deliverables" at bounding box center [271, 273] width 0 height 11
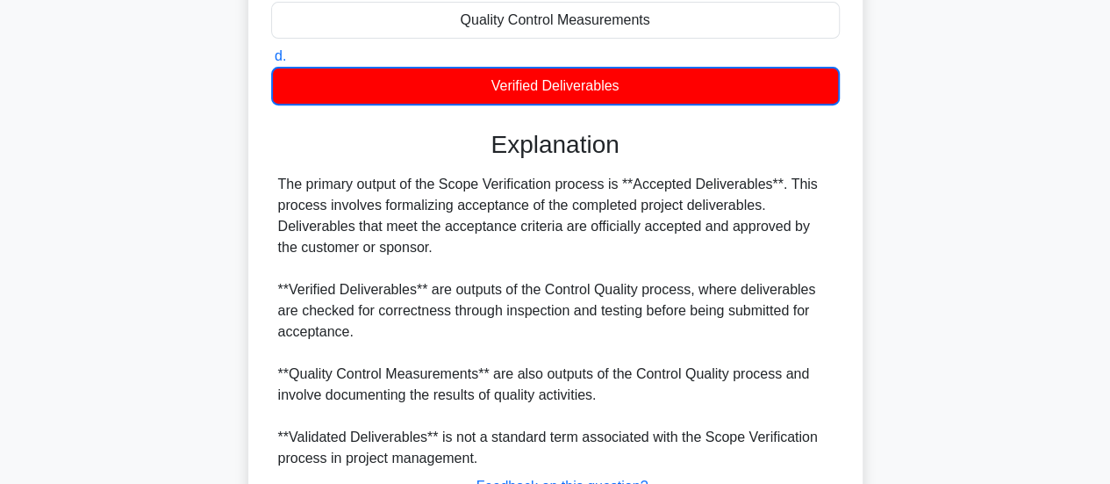
scroll to position [472, 0]
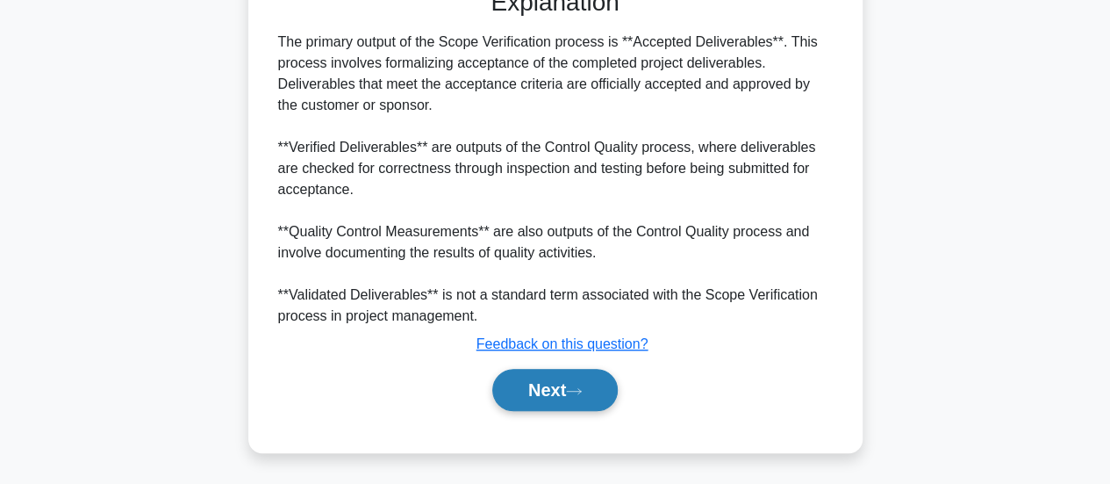
click at [570, 394] on button "Next" at bounding box center [554, 390] width 125 height 42
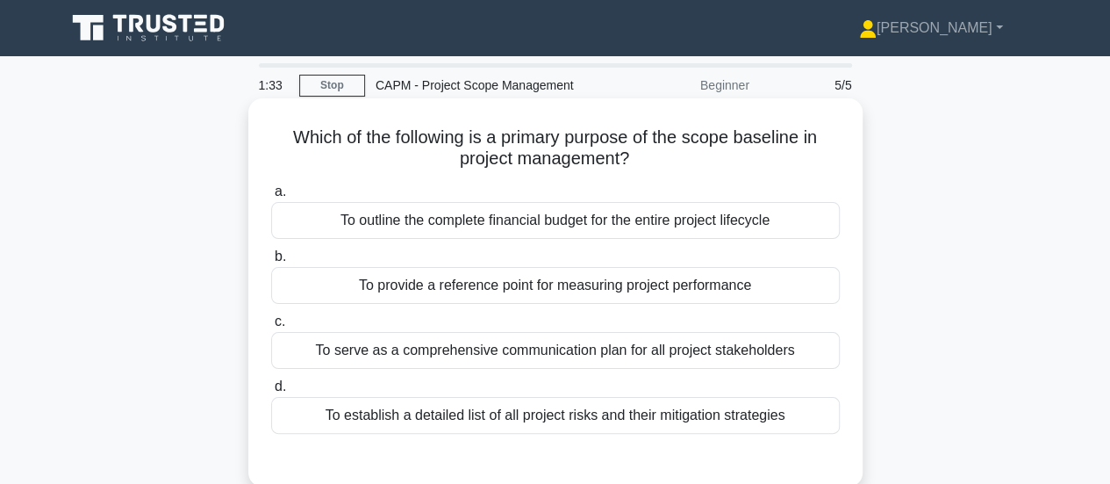
scroll to position [88, 0]
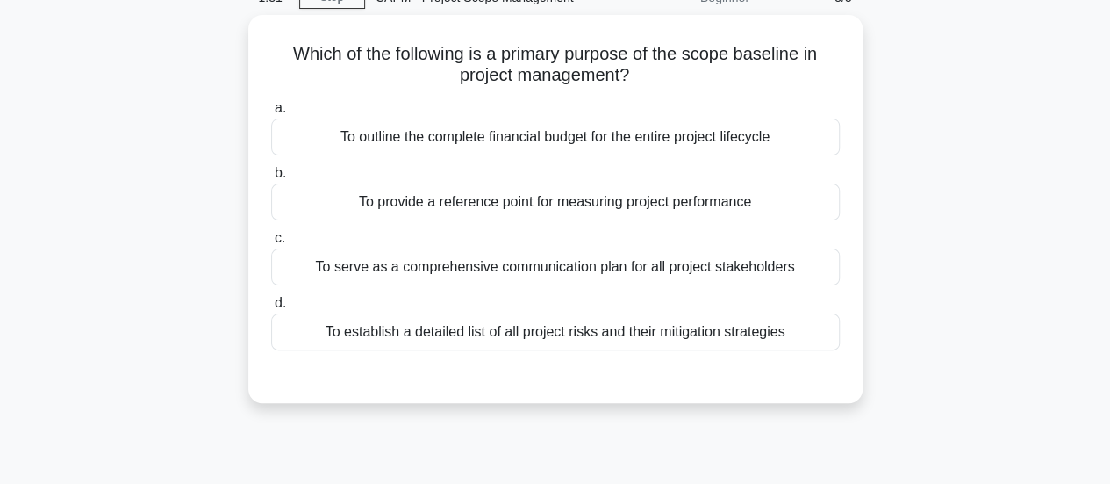
drag, startPoint x: 792, startPoint y: 326, endPoint x: 240, endPoint y: 38, distance: 623.3
click at [233, 36] on div "Which of the following is a primary purpose of the scope baseline in project ma…" at bounding box center [555, 219] width 1000 height 409
copy div "Which of the following is a primary purpose of the scope baseline in project ma…"
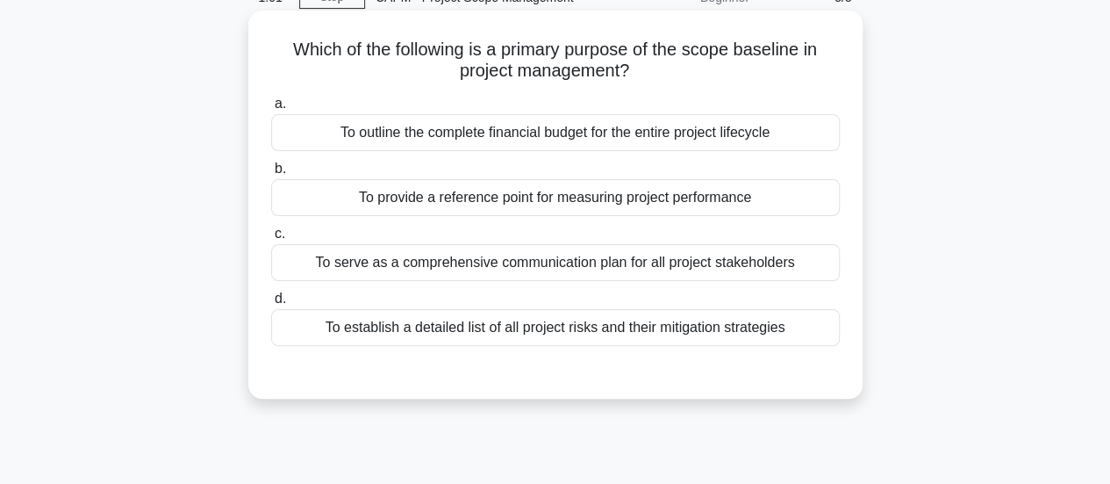
click at [505, 126] on div "To outline the complete financial budget for the entire project lifecycle" at bounding box center [555, 132] width 569 height 37
click at [271, 110] on input "a. To outline the complete financial budget for the entire project lifecycle" at bounding box center [271, 103] width 0 height 11
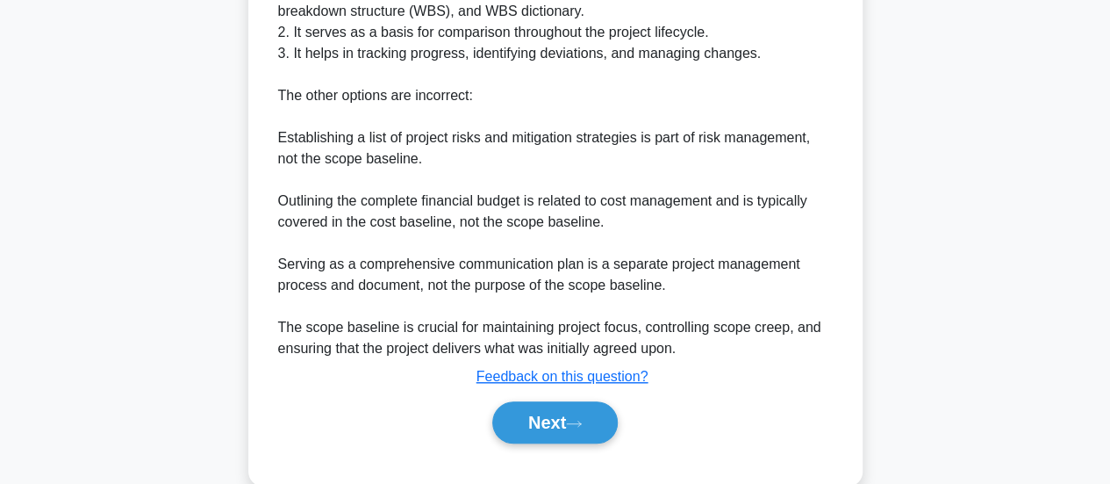
scroll to position [620, 0]
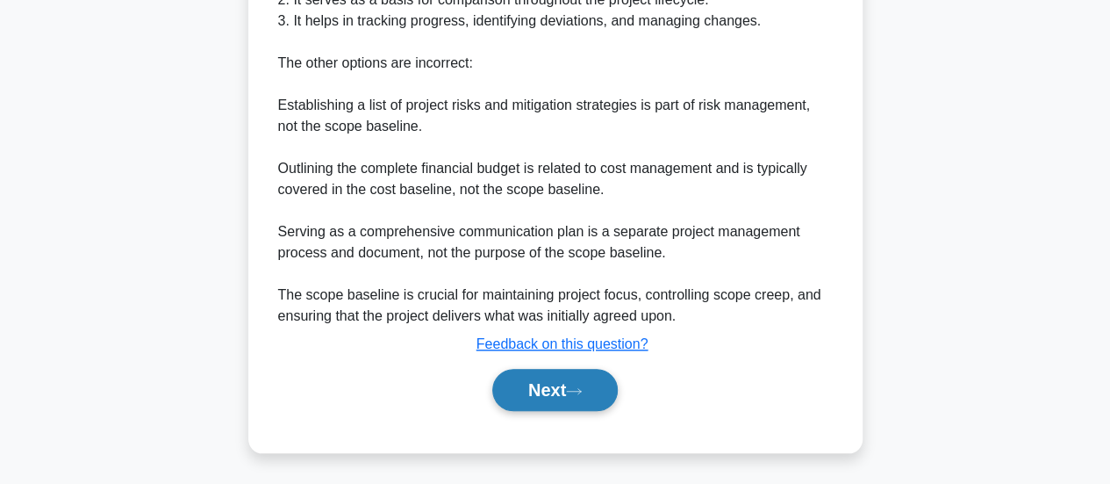
click at [544, 376] on button "Next" at bounding box center [554, 390] width 125 height 42
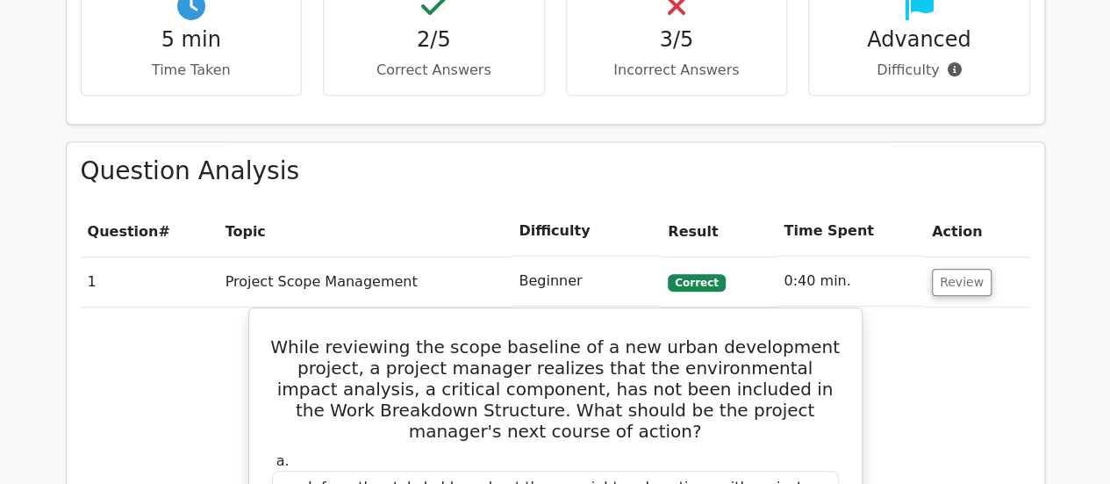
scroll to position [878, 0]
